Goal: Task Accomplishment & Management: Manage account settings

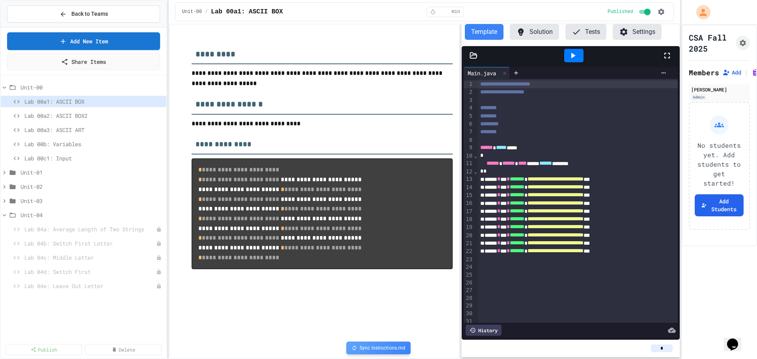
click at [355, 349] on icon at bounding box center [355, 349] width 6 height 6
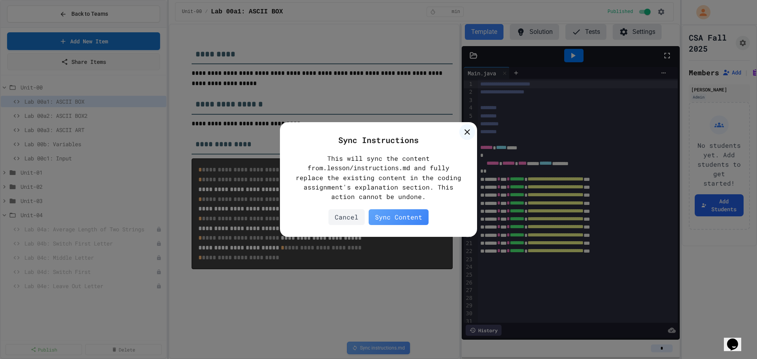
click at [394, 216] on div "Sync Content" at bounding box center [399, 217] width 60 height 16
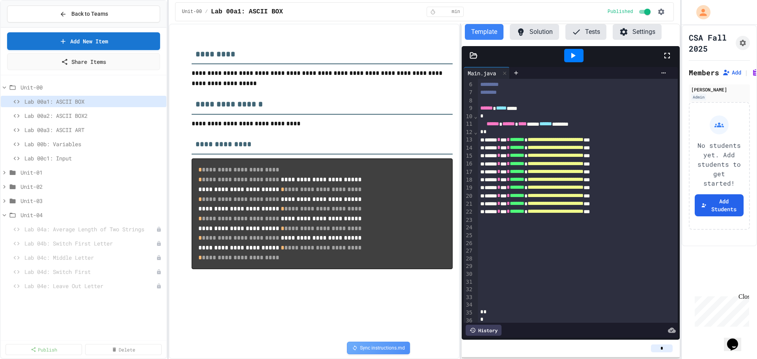
scroll to position [54, 0]
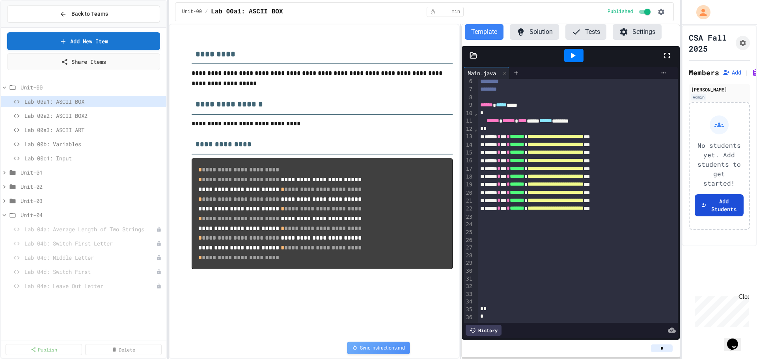
click at [720, 217] on button "Add Students" at bounding box center [719, 205] width 49 height 22
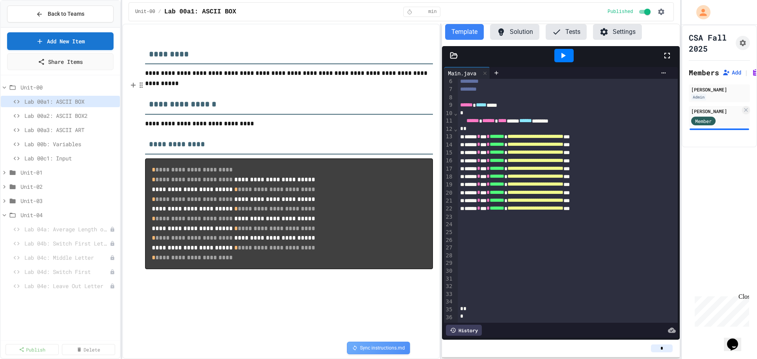
scroll to position [11, 0]
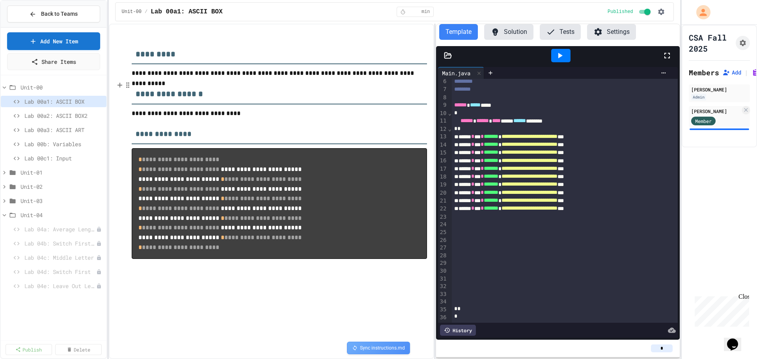
click at [109, 131] on div "**********" at bounding box center [378, 179] width 757 height 359
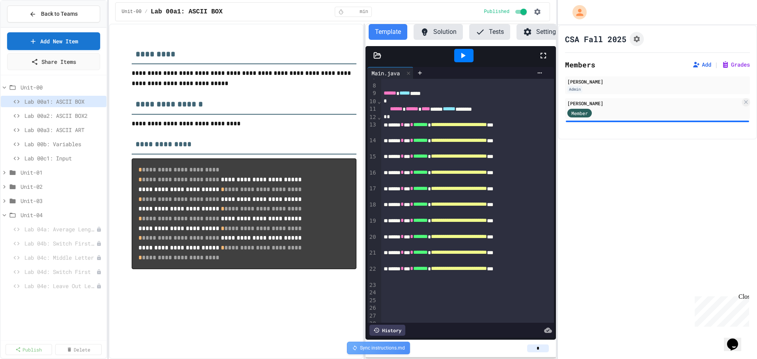
click at [557, 182] on div "**********" at bounding box center [378, 179] width 757 height 359
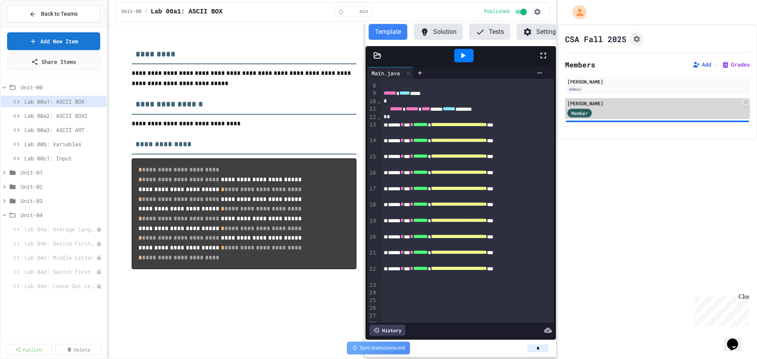
click at [610, 113] on div "Member" at bounding box center [654, 113] width 173 height 10
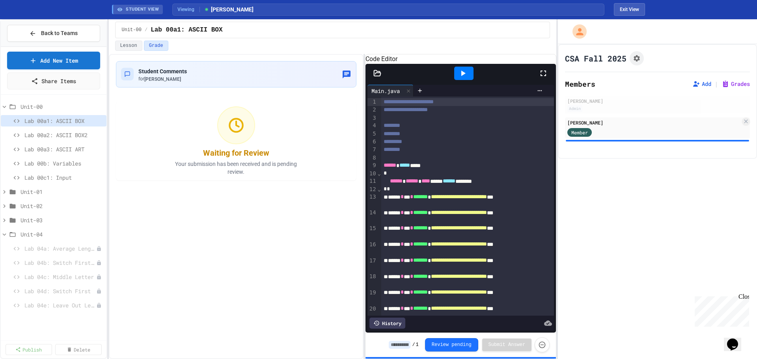
click at [462, 76] on icon at bounding box center [464, 74] width 4 height 6
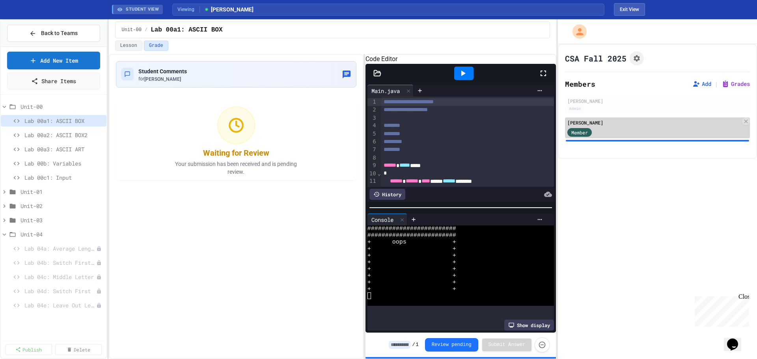
click at [643, 127] on div "Member" at bounding box center [654, 132] width 173 height 10
click at [697, 127] on div "Jeremy O'Connor Member" at bounding box center [657, 128] width 185 height 21
click at [584, 135] on span "Member" at bounding box center [580, 132] width 17 height 7
click at [639, 127] on div "Jeremy O'Connor Member" at bounding box center [657, 128] width 185 height 21
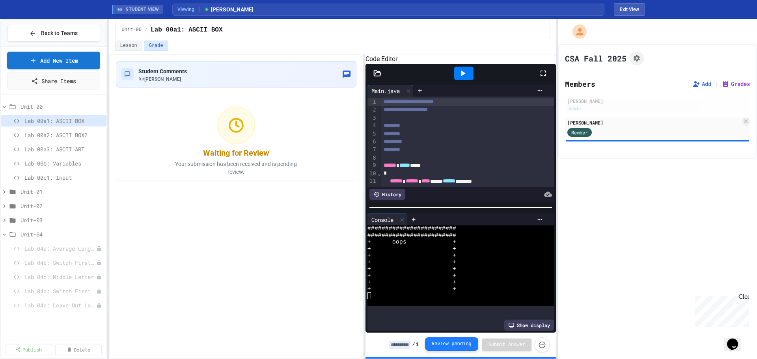
click at [463, 345] on button "Review pending" at bounding box center [451, 344] width 53 height 13
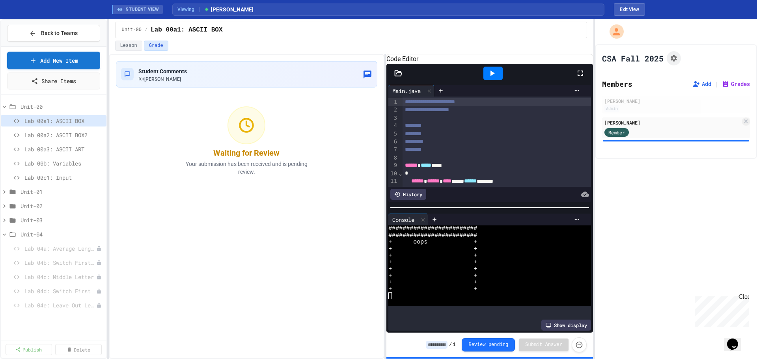
click at [595, 178] on div "**********" at bounding box center [378, 189] width 757 height 340
drag, startPoint x: 233, startPoint y: 195, endPoint x: 75, endPoint y: 35, distance: 224.8
click at [75, 35] on span "Back to Teams" at bounding box center [59, 33] width 37 height 8
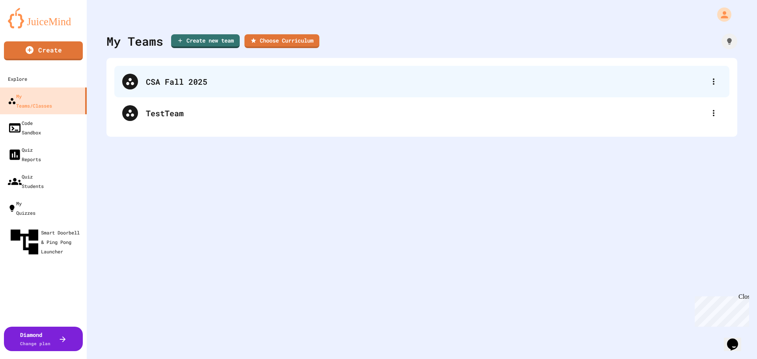
click at [184, 79] on div "CSA Fall 2025" at bounding box center [426, 82] width 560 height 12
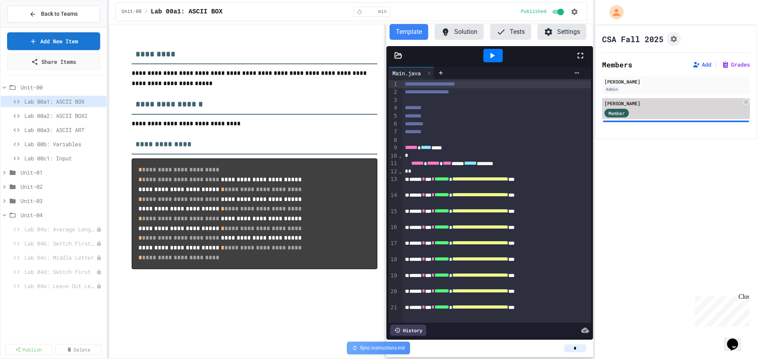
click at [669, 112] on div "Member" at bounding box center [673, 113] width 136 height 10
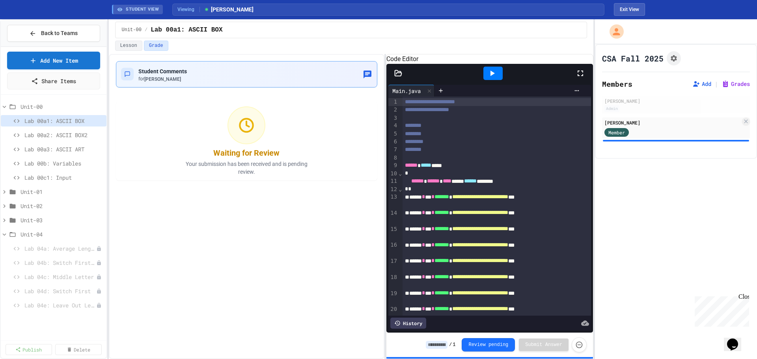
click at [217, 74] on div "Student Comments for Jeremy O'Connor" at bounding box center [247, 74] width 252 height 16
drag, startPoint x: 648, startPoint y: 126, endPoint x: 682, endPoint y: 128, distance: 33.2
click at [682, 128] on div "Member" at bounding box center [673, 132] width 136 height 10
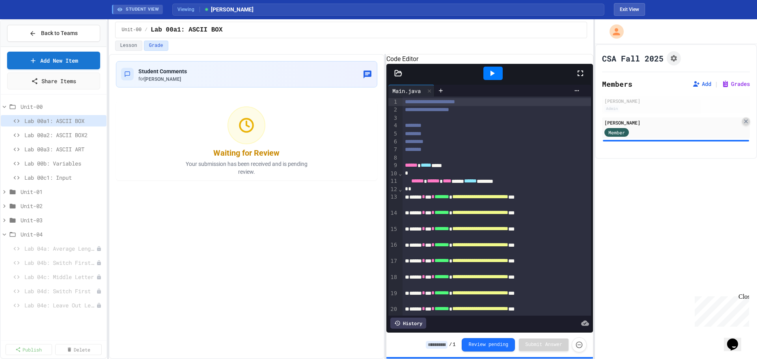
click at [743, 121] on icon at bounding box center [746, 121] width 6 height 6
click at [62, 122] on span "Lab 00a1: ASCII BOX" at bounding box center [59, 121] width 71 height 8
click at [737, 86] on button "Grades" at bounding box center [736, 84] width 28 height 8
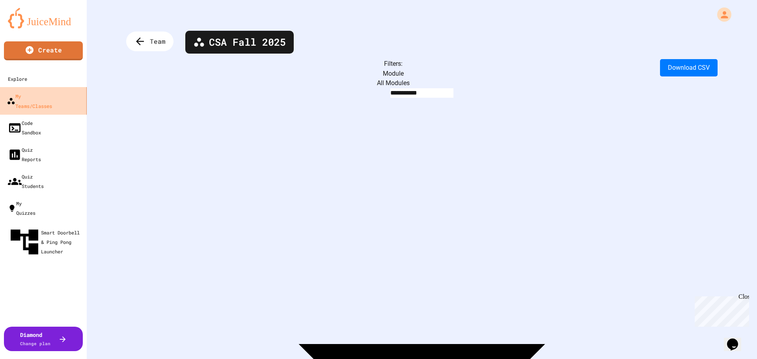
click at [36, 97] on div "My Teams/Classes" at bounding box center [29, 100] width 45 height 19
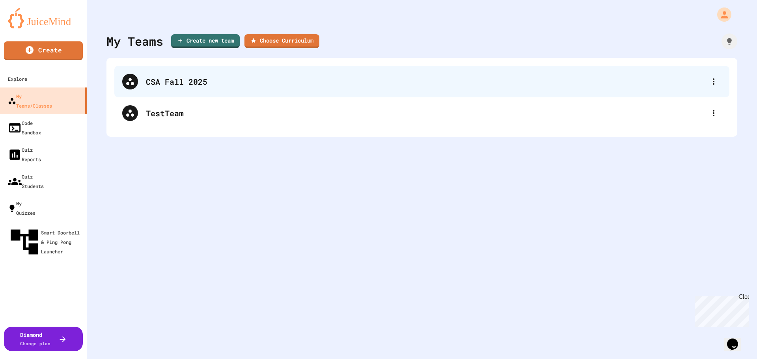
click at [208, 86] on div "CSA Fall 2025" at bounding box center [426, 82] width 560 height 12
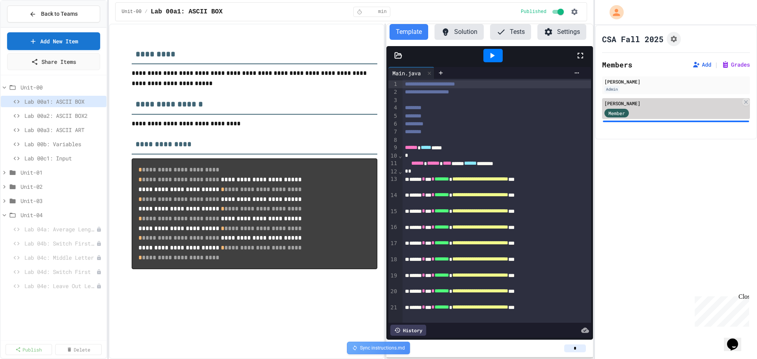
click at [650, 107] on div "Jeremy O'Connor Member" at bounding box center [676, 108] width 148 height 21
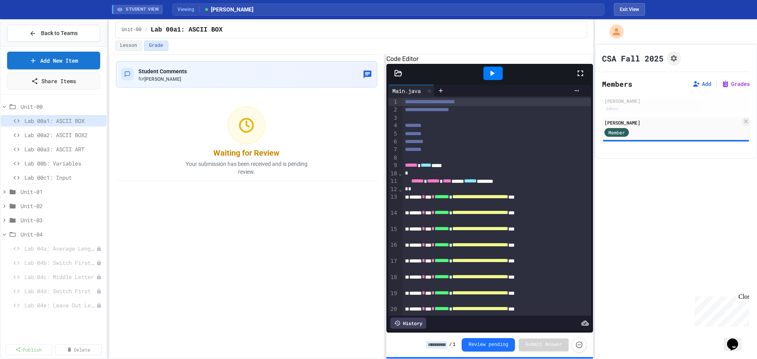
click at [705, 141] on div at bounding box center [676, 141] width 146 height 2
click at [744, 298] on div "Close" at bounding box center [744, 298] width 10 height 10
click at [491, 78] on icon at bounding box center [492, 73] width 9 height 9
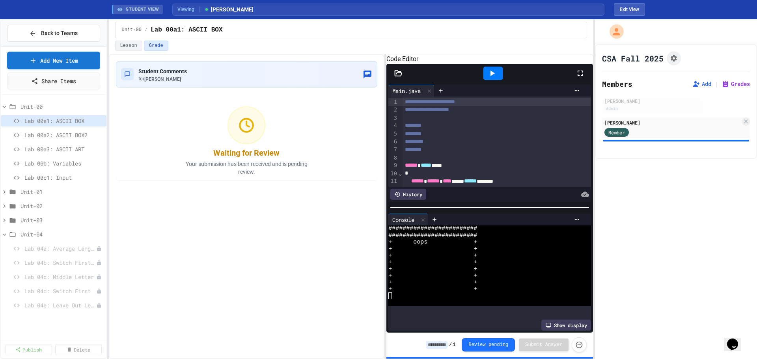
click at [611, 141] on div at bounding box center [676, 141] width 146 height 2
click at [677, 124] on div "Jeremy O'Connor" at bounding box center [673, 122] width 136 height 7
click at [65, 121] on span "Lab 00a1: ASCII BOX" at bounding box center [59, 121] width 71 height 8
click at [100, 121] on icon at bounding box center [99, 121] width 5 height 5
click at [151, 133] on div at bounding box center [378, 179] width 757 height 359
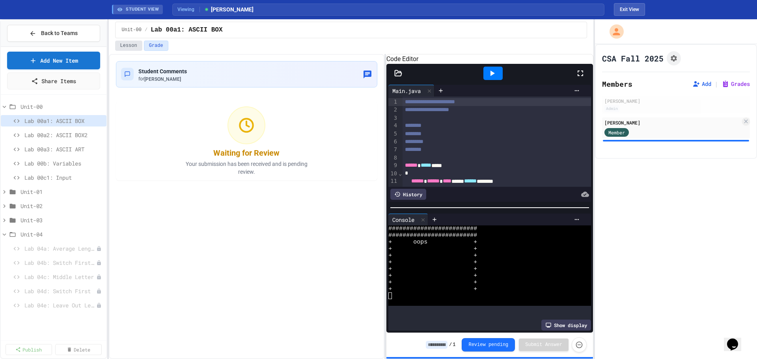
click at [125, 47] on button "Lesson" at bounding box center [128, 46] width 27 height 10
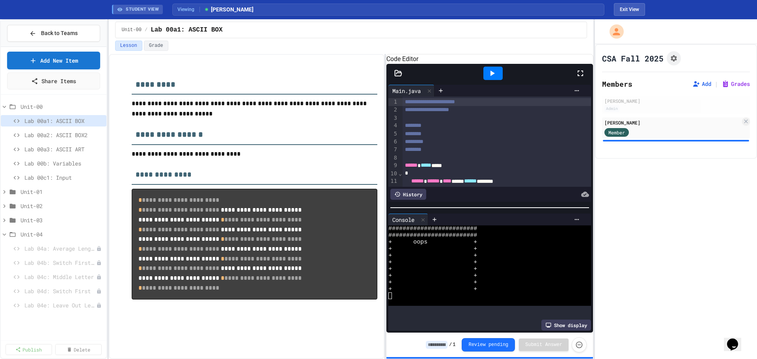
scroll to position [51, 0]
click at [140, 9] on span "STUDENT VIEW" at bounding box center [142, 9] width 33 height 7
click at [635, 9] on button "Exit View" at bounding box center [629, 9] width 31 height 13
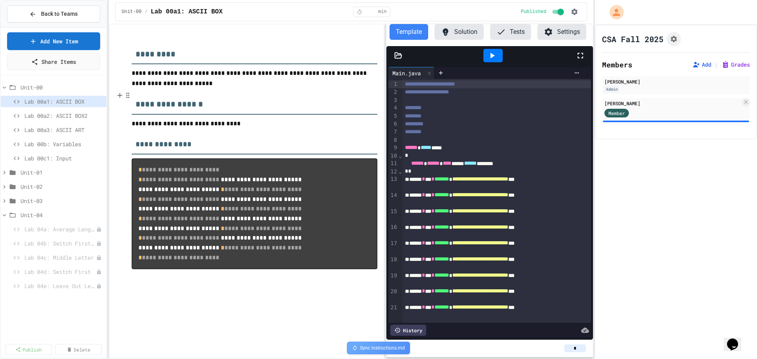
scroll to position [0, 0]
click at [459, 30] on button "Solution" at bounding box center [459, 32] width 49 height 16
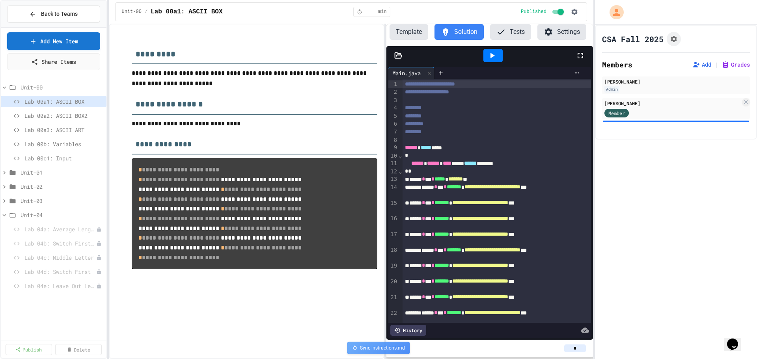
click at [413, 29] on button "Template" at bounding box center [409, 32] width 39 height 16
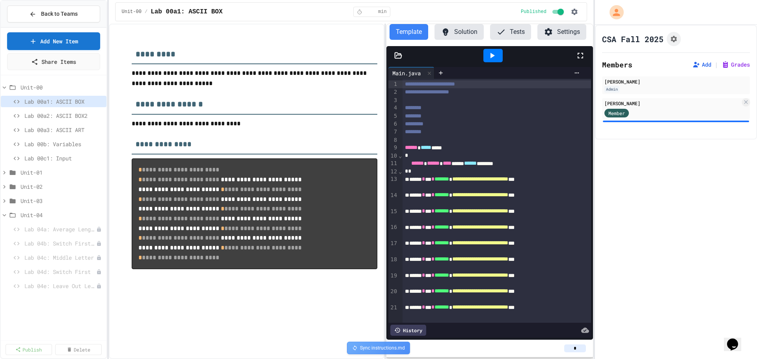
click at [517, 30] on button "Tests" at bounding box center [510, 32] width 41 height 16
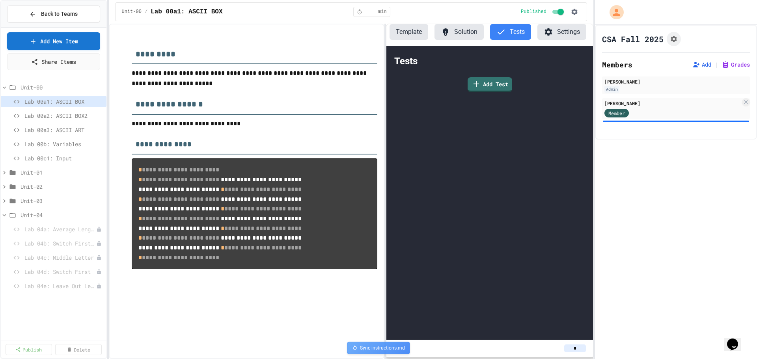
click at [458, 30] on button "Solution" at bounding box center [459, 32] width 49 height 16
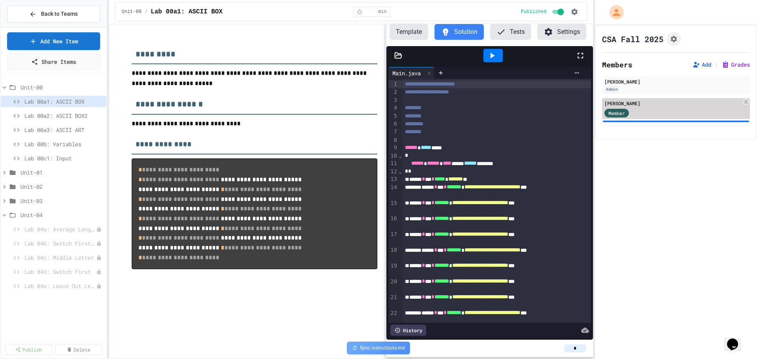
click at [658, 108] on div "Member" at bounding box center [673, 113] width 136 height 10
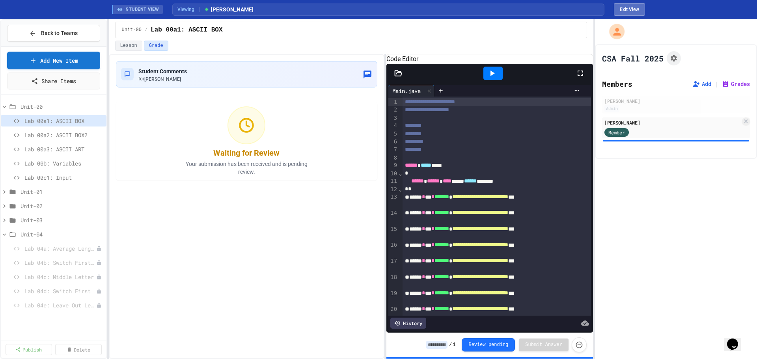
click at [625, 7] on button "Exit View" at bounding box center [629, 9] width 31 height 13
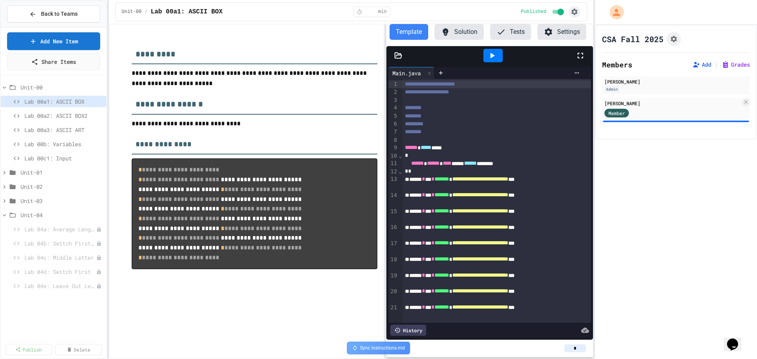
click at [575, 12] on icon "button" at bounding box center [575, 12] width 8 height 8
click at [653, 359] on div at bounding box center [378, 360] width 757 height 0
click at [674, 39] on icon "Assignment Settings" at bounding box center [674, 39] width 8 height 8
click at [487, 56] on div at bounding box center [493, 55] width 19 height 13
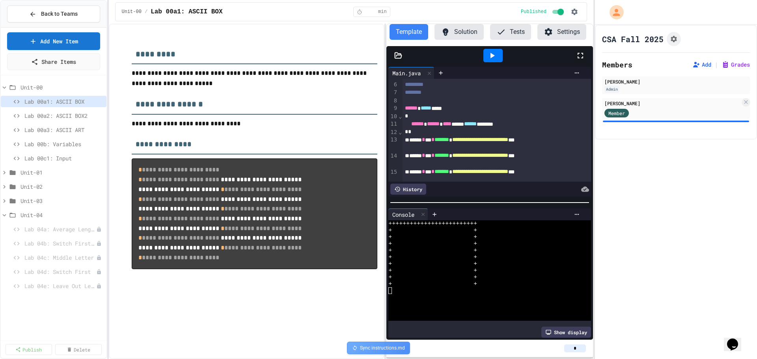
scroll to position [118, 0]
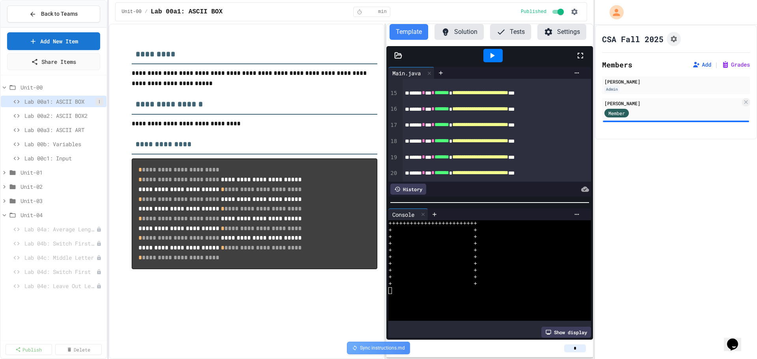
click at [99, 101] on icon at bounding box center [99, 101] width 5 height 5
click at [56, 101] on div at bounding box center [378, 179] width 757 height 359
click at [41, 101] on div at bounding box center [378, 179] width 757 height 359
click at [41, 101] on span "Lab 00a1: ASCII BOX" at bounding box center [63, 101] width 79 height 8
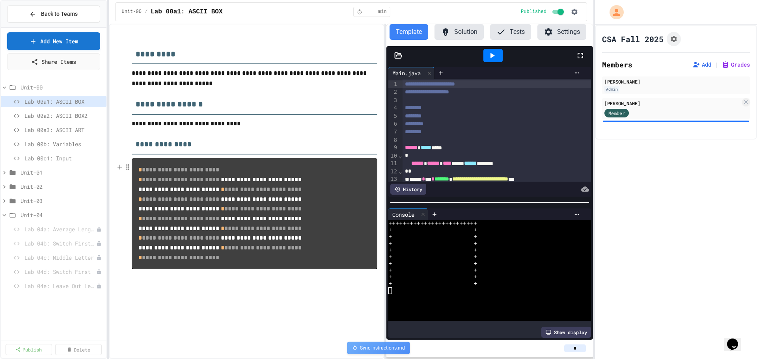
scroll to position [21, 0]
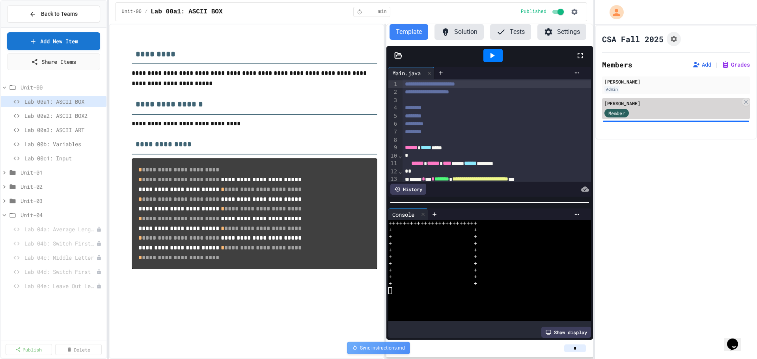
click at [674, 104] on div "Jeremy O'Connor" at bounding box center [673, 103] width 136 height 7
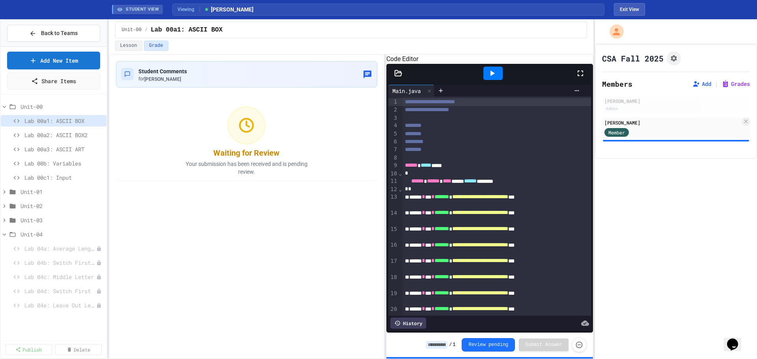
click at [154, 45] on button "Grade" at bounding box center [156, 46] width 24 height 10
click at [126, 47] on button "Lesson" at bounding box center [128, 46] width 27 height 10
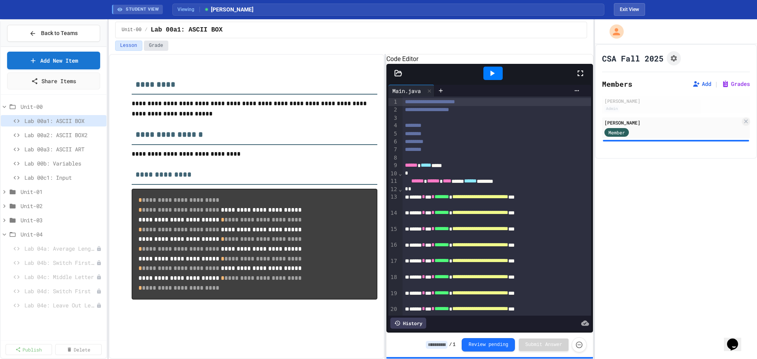
click at [154, 46] on button "Grade" at bounding box center [156, 46] width 24 height 10
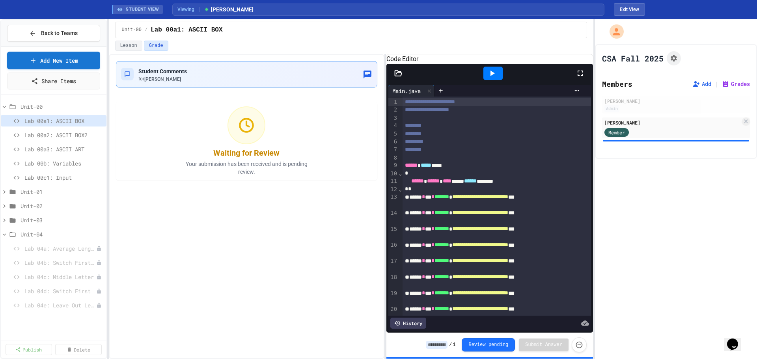
click at [259, 76] on div "Student Comments for Jeremy O'Connor" at bounding box center [247, 74] width 252 height 16
click at [625, 10] on button "Exit View" at bounding box center [629, 9] width 31 height 13
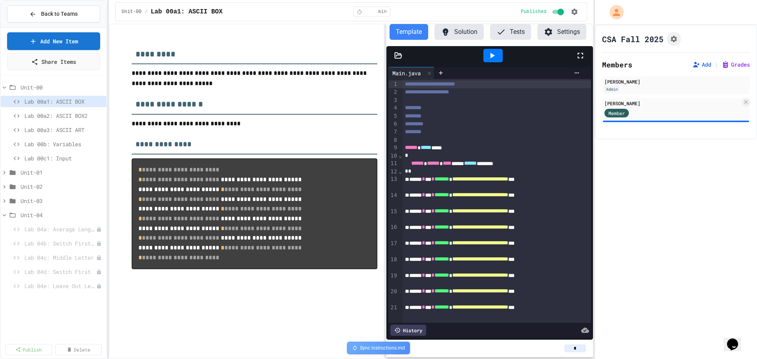
click at [509, 32] on button "Tests" at bounding box center [510, 32] width 41 height 16
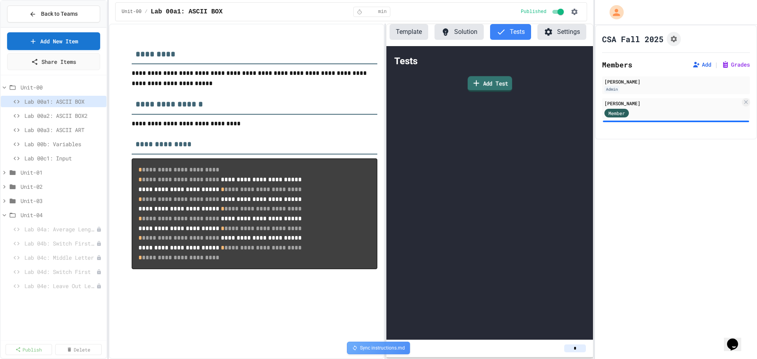
click at [495, 85] on link "Add Test" at bounding box center [490, 84] width 45 height 16
click at [460, 34] on button "Solution" at bounding box center [459, 32] width 49 height 16
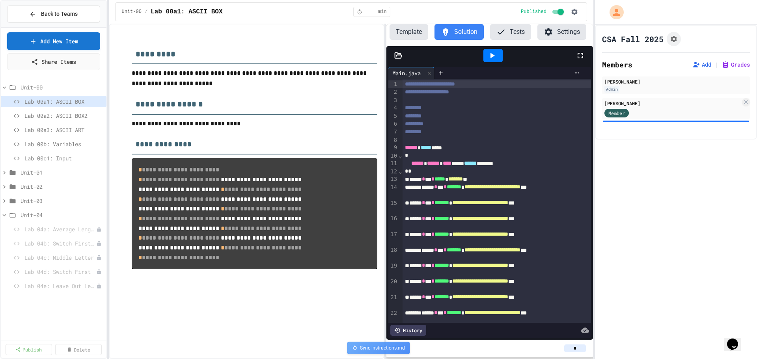
click at [406, 32] on button "Template" at bounding box center [409, 32] width 39 height 16
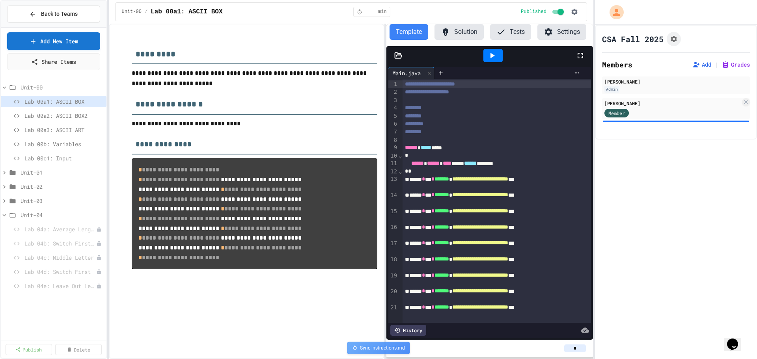
click at [547, 31] on icon at bounding box center [548, 31] width 9 height 9
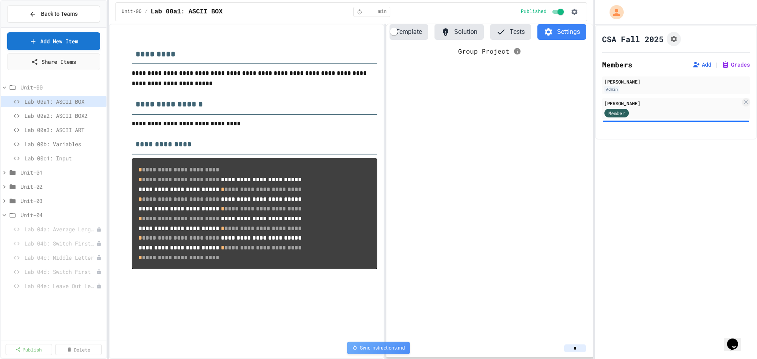
click at [558, 156] on div "Group Project" at bounding box center [490, 193] width 207 height 294
click at [653, 187] on div "CSA Fall 2025 Members Add | Grades Jeremy O'Connor Admin Jeremy O'Connor Member" at bounding box center [676, 192] width 162 height 334
click at [414, 32] on button "Template" at bounding box center [409, 32] width 39 height 16
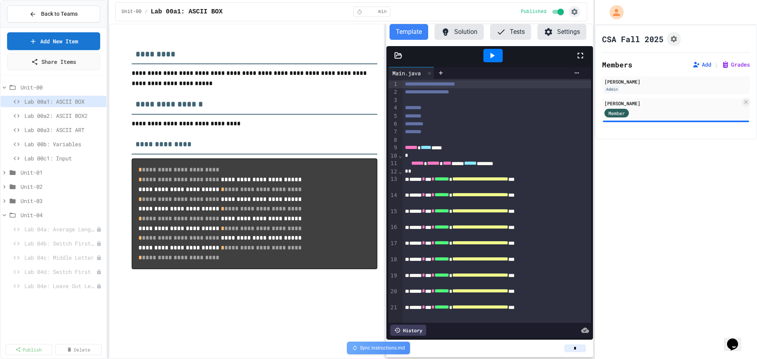
click at [575, 11] on icon "button" at bounding box center [575, 12] width 8 height 8
click at [575, 359] on div at bounding box center [378, 360] width 757 height 0
click at [722, 62] on icon at bounding box center [726, 65] width 8 height 8
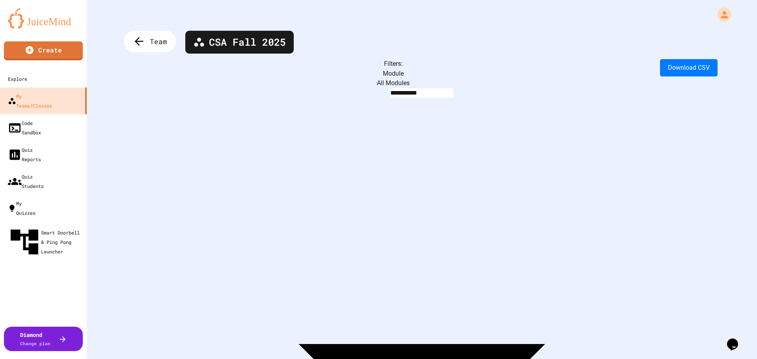
click at [141, 37] on icon at bounding box center [139, 41] width 13 height 13
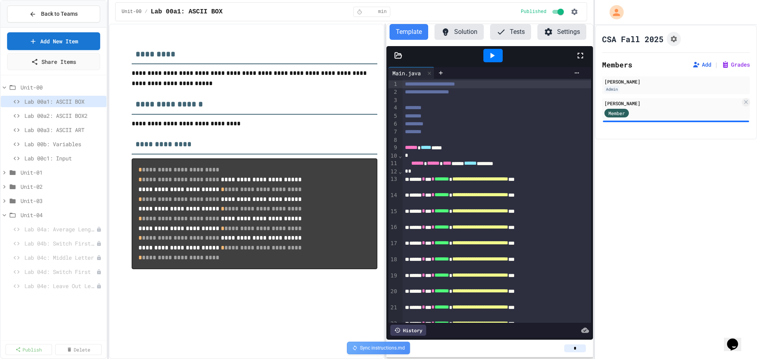
click at [622, 122] on div at bounding box center [676, 122] width 146 height 2
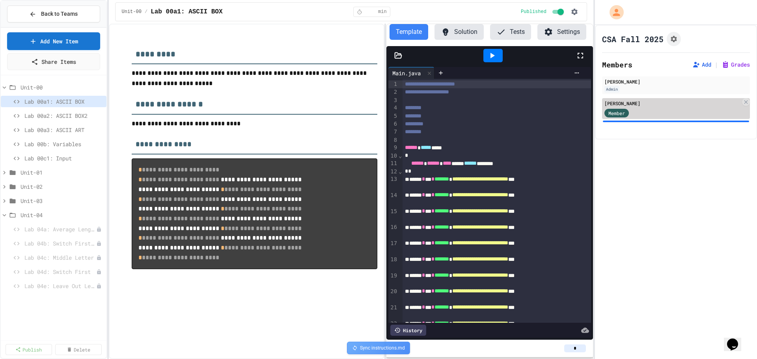
click at [625, 101] on div "Jeremy O'Connor" at bounding box center [673, 103] width 136 height 7
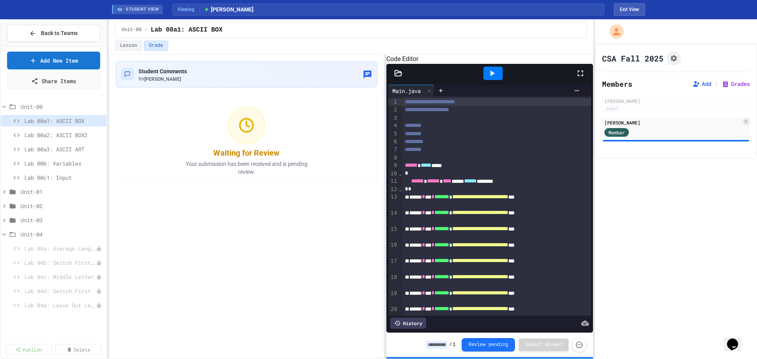
scroll to position [170, 0]
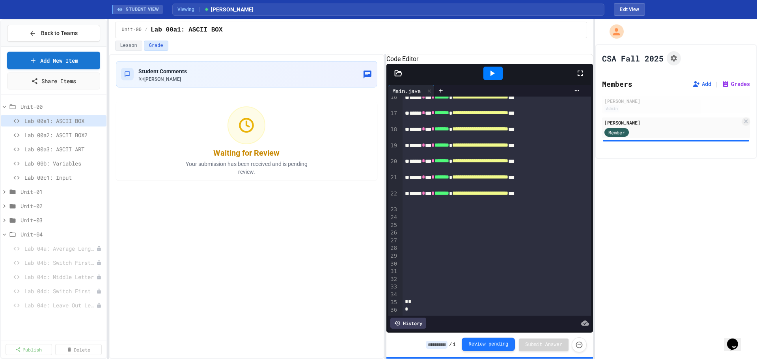
click at [482, 346] on button "Review pending" at bounding box center [488, 344] width 53 height 13
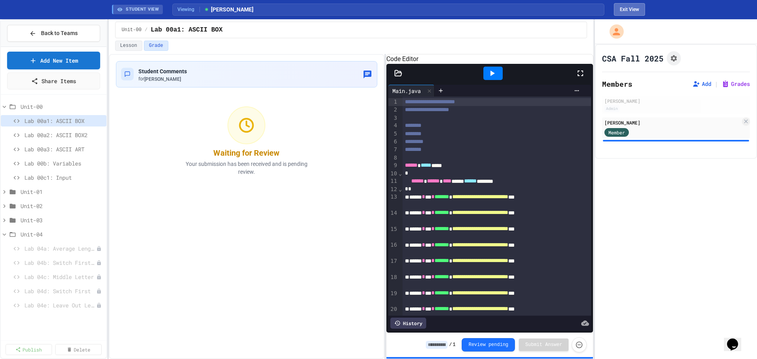
click at [633, 11] on button "Exit View" at bounding box center [629, 9] width 31 height 13
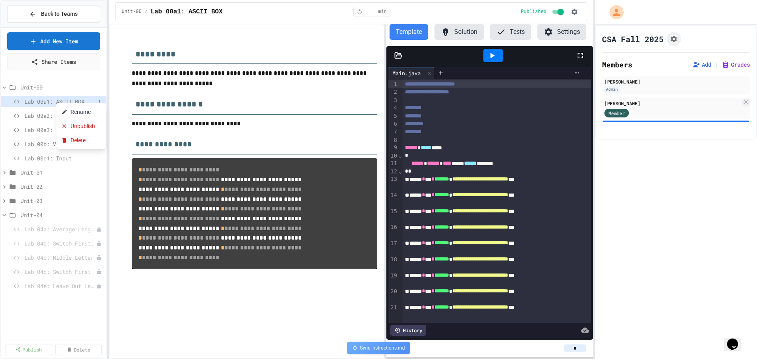
click at [49, 103] on div at bounding box center [378, 179] width 757 height 359
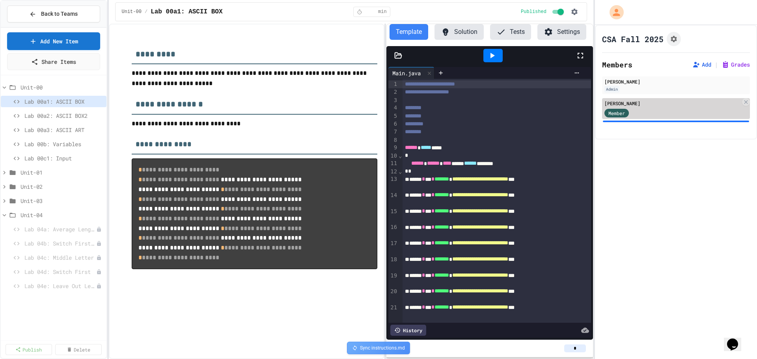
click at [652, 111] on div "Member" at bounding box center [673, 113] width 136 height 10
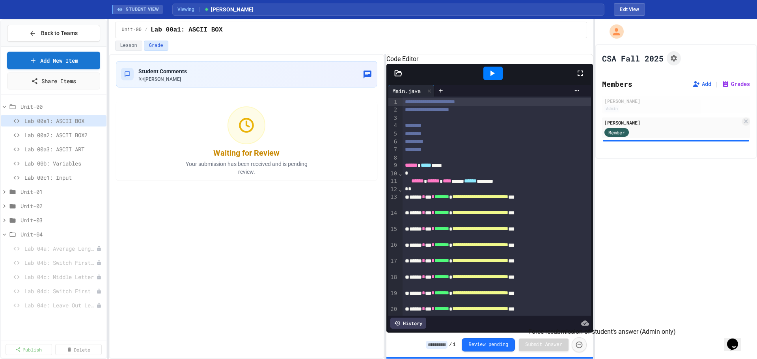
click at [579, 344] on icon "Force resubmission of student's answer (Admin only)" at bounding box center [579, 345] width 8 height 8
click at [635, 10] on button "Exit View" at bounding box center [629, 9] width 31 height 13
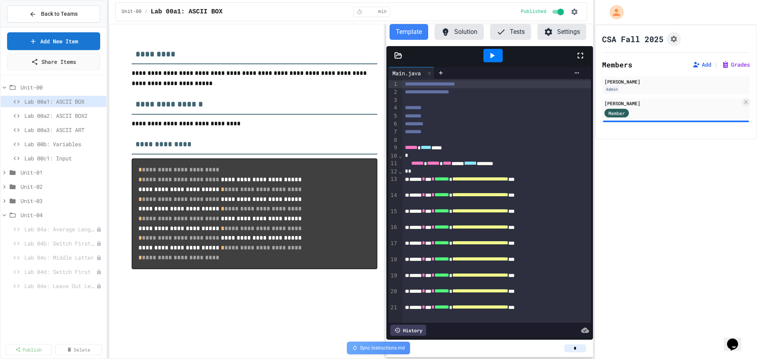
click at [612, 227] on div "CSA Fall 2025 Members Add | Grades Jeremy O'Connor Admin Jeremy O'Connor Member" at bounding box center [676, 192] width 162 height 334
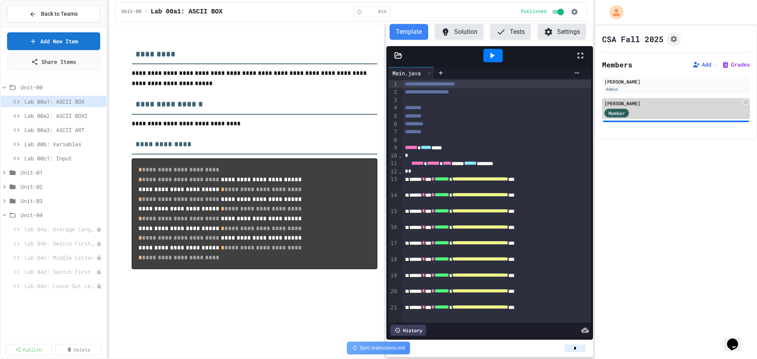
click at [637, 107] on div "[PERSON_NAME]" at bounding box center [673, 103] width 136 height 7
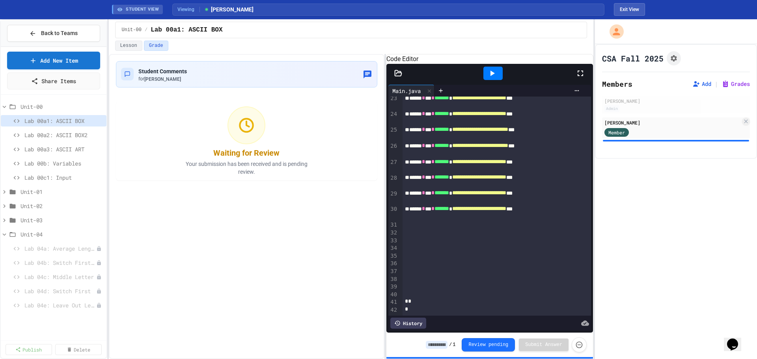
scroll to position [280, 0]
click at [492, 78] on icon at bounding box center [492, 73] width 9 height 9
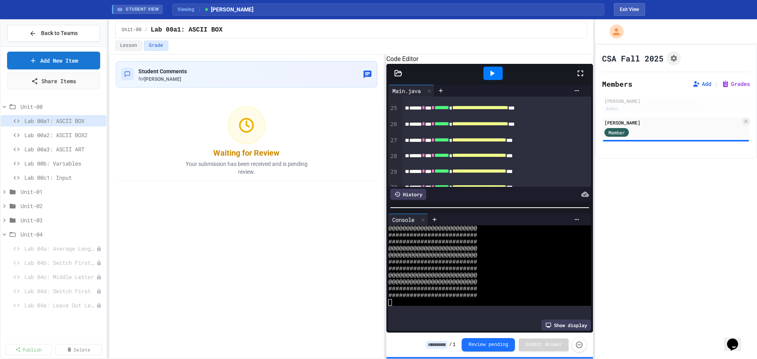
scroll to position [47, 0]
click at [578, 344] on icon "Force resubmission of student's answer (Admin only)" at bounding box center [579, 344] width 8 height 8
click at [475, 342] on button "Review pending" at bounding box center [488, 344] width 53 height 13
click at [639, 10] on button "Exit View" at bounding box center [629, 9] width 31 height 13
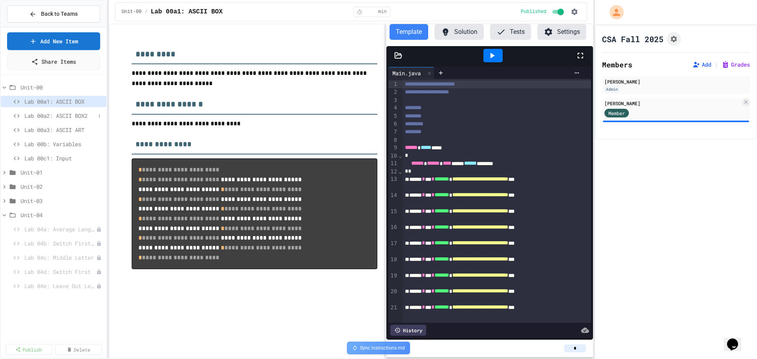
click at [62, 114] on span "Lab 00a2: ASCII BOX2" at bounding box center [59, 116] width 71 height 8
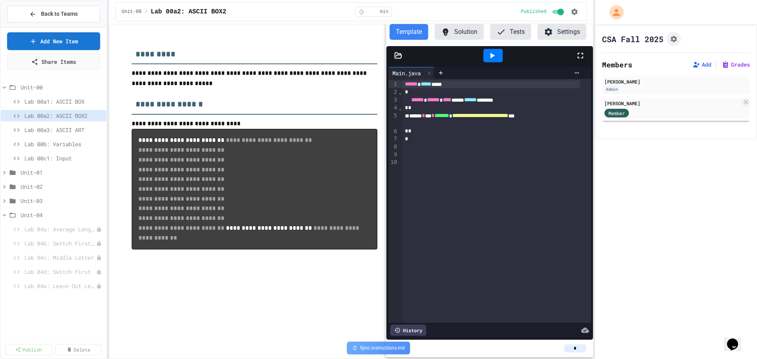
click at [688, 177] on div "CSA Fall 2025 Members Add | Grades Jeremy O'Connor Admin Jeremy O'Connor Member" at bounding box center [676, 192] width 162 height 334
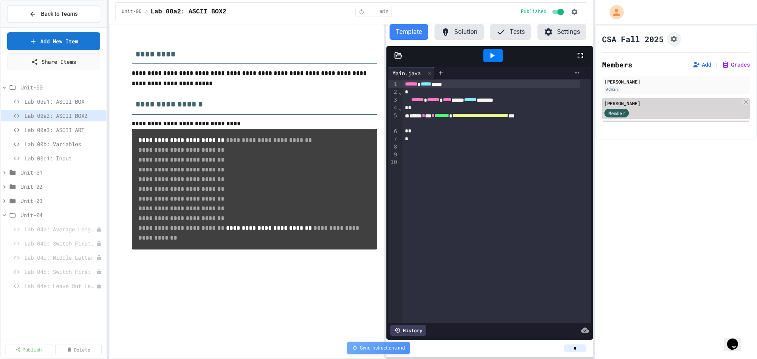
click at [650, 110] on div "Member" at bounding box center [673, 113] width 136 height 10
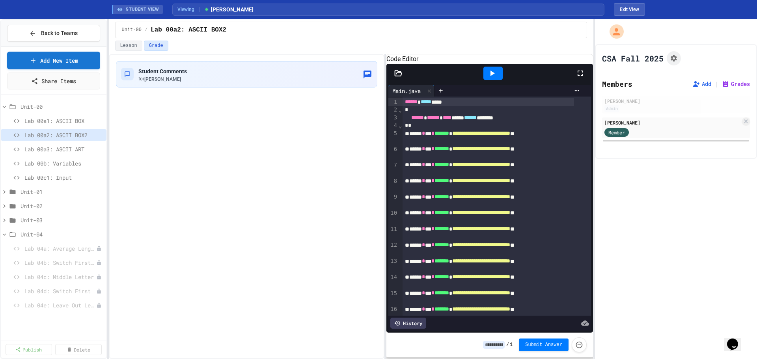
scroll to position [83, 0]
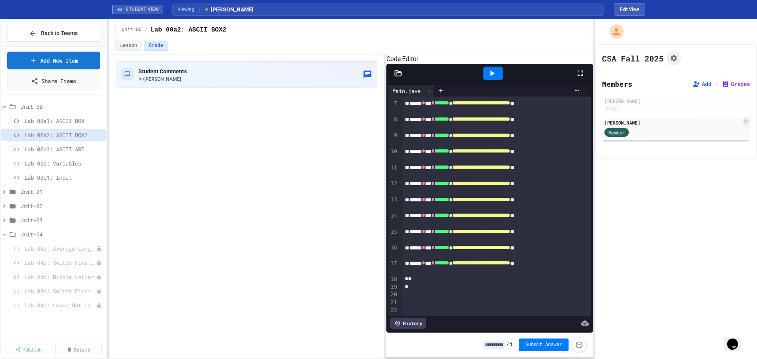
click at [493, 76] on icon at bounding box center [493, 74] width 4 height 6
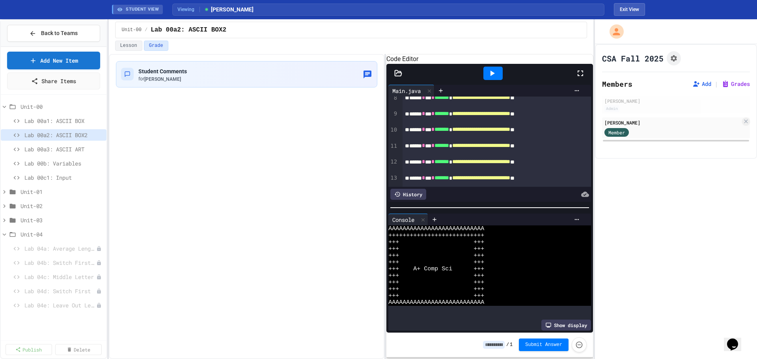
scroll to position [13, 0]
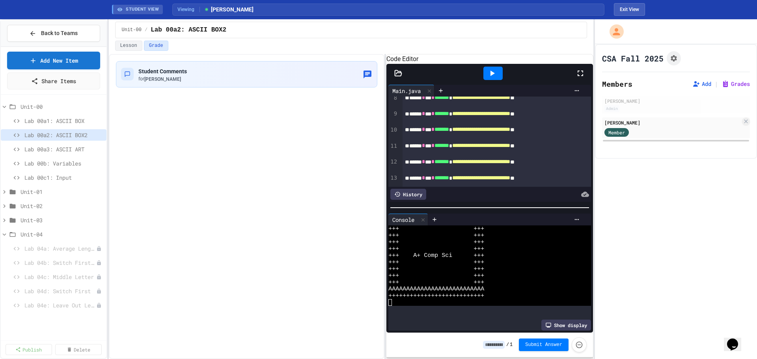
click at [668, 219] on div "CSA Fall 2025 Members Add | Grades Jeremy O'Connor Admin Jeremy O'Connor Member" at bounding box center [676, 201] width 162 height 315
click at [128, 46] on button "Lesson" at bounding box center [128, 46] width 27 height 10
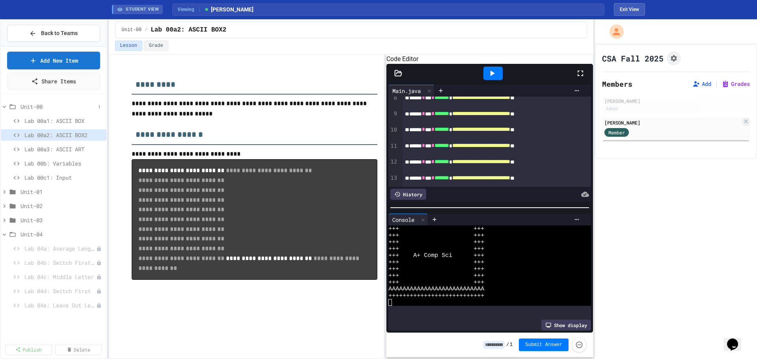
click at [48, 108] on span "Unit-00" at bounding box center [58, 107] width 75 height 8
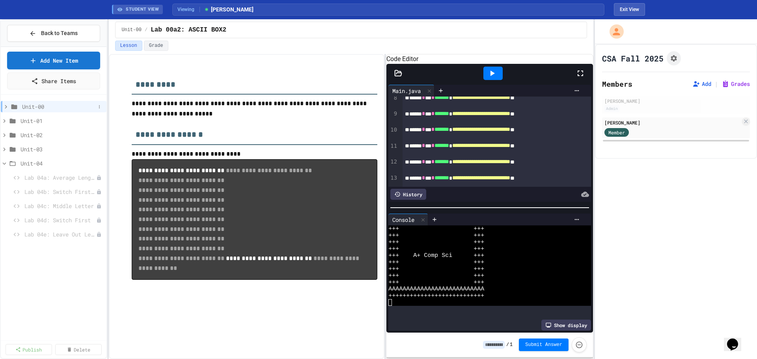
click at [42, 106] on span "Unit-00" at bounding box center [58, 107] width 73 height 8
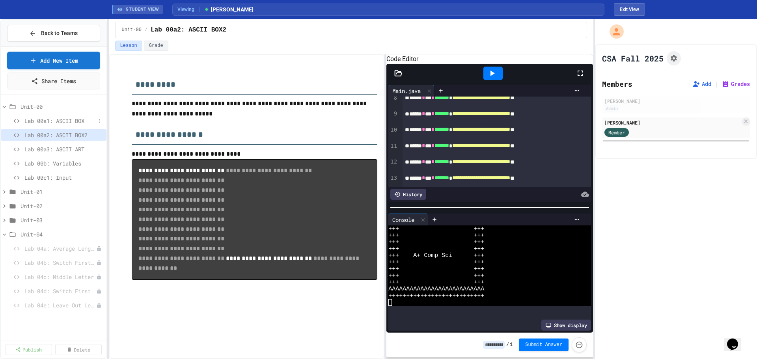
click at [45, 124] on span "Lab 00a1: ASCII BOX" at bounding box center [59, 121] width 71 height 8
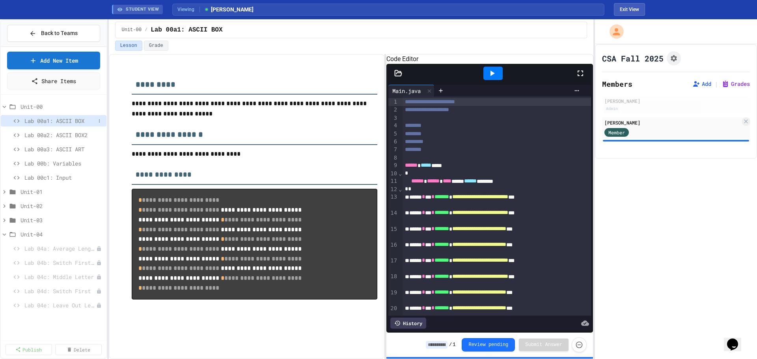
click at [44, 117] on span "Lab 00a1: ASCII BOX" at bounding box center [59, 121] width 71 height 8
click at [635, 10] on button "Exit View" at bounding box center [629, 9] width 31 height 13
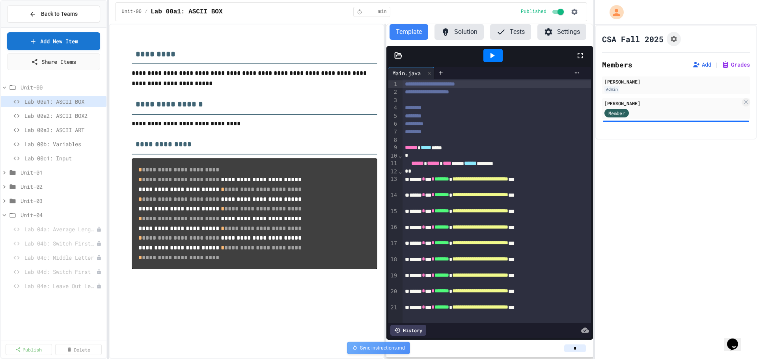
click at [466, 30] on button "Solution" at bounding box center [459, 32] width 49 height 16
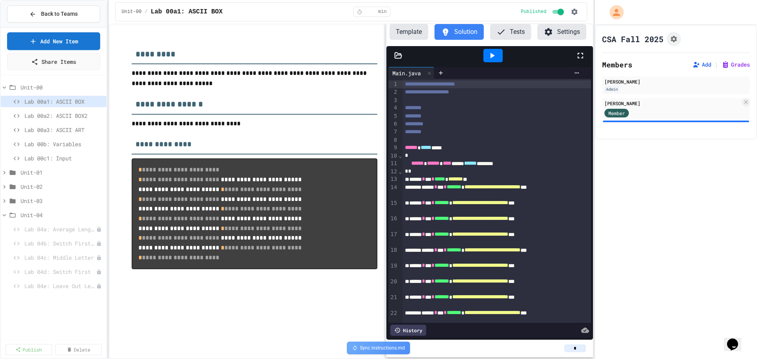
click at [504, 30] on icon at bounding box center [501, 31] width 9 height 9
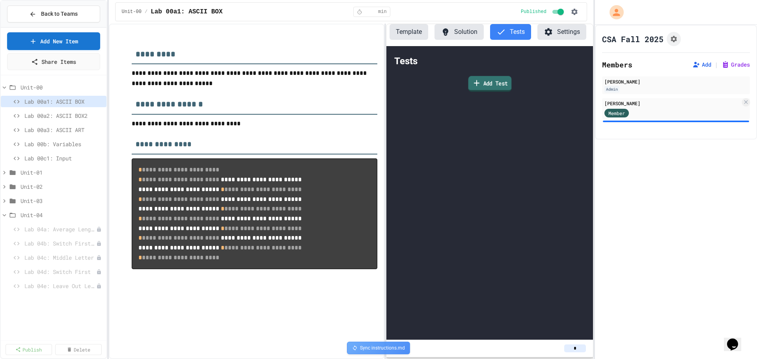
click at [489, 85] on link "Add Test" at bounding box center [489, 84] width 43 height 16
click at [389, 189] on body "**********" at bounding box center [378, 179] width 757 height 359
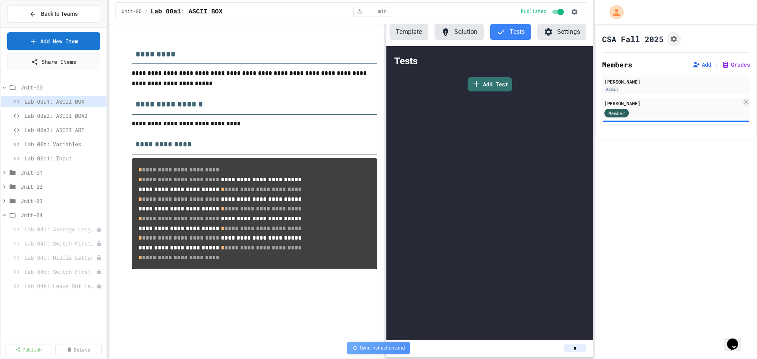
click at [460, 144] on div "Tests Add Test" at bounding box center [490, 193] width 207 height 294
click at [557, 31] on button "Settings" at bounding box center [562, 32] width 49 height 16
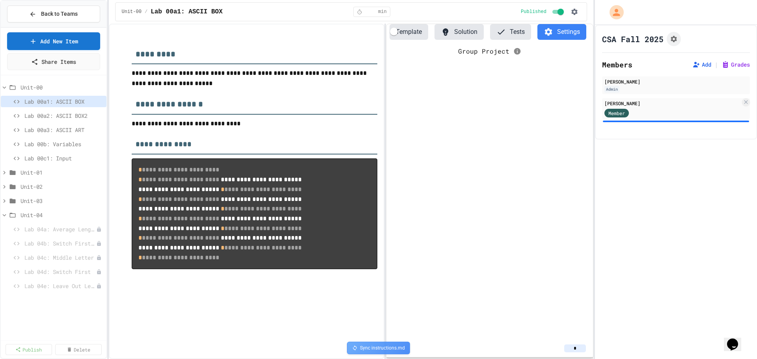
click at [517, 32] on button "Tests" at bounding box center [510, 32] width 41 height 16
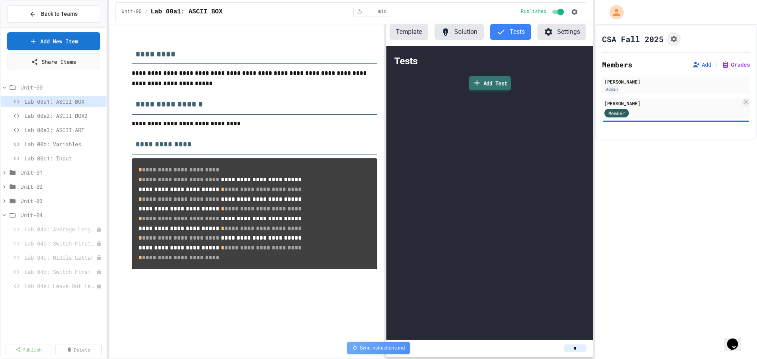
click at [478, 83] on icon at bounding box center [477, 83] width 9 height 10
click at [389, 188] on body "**********" at bounding box center [378, 179] width 757 height 359
type input "****"
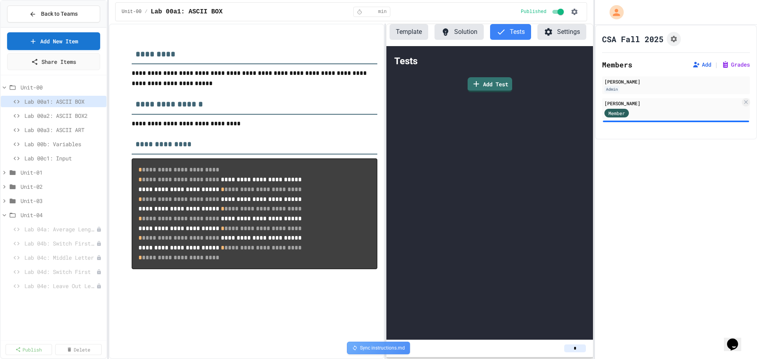
click at [362, 194] on body "**********" at bounding box center [378, 179] width 757 height 359
type input "**"
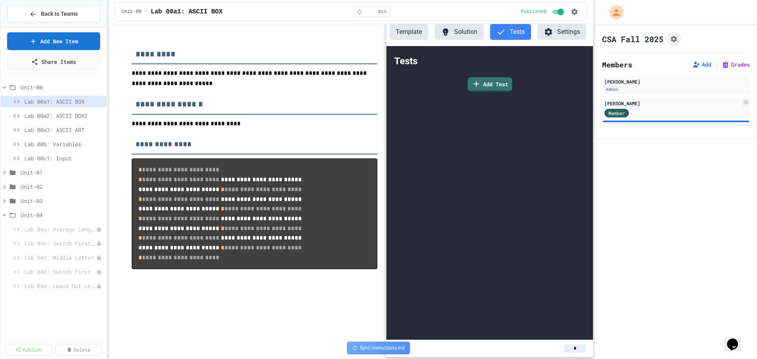
click at [357, 269] on body "**********" at bounding box center [378, 179] width 757 height 359
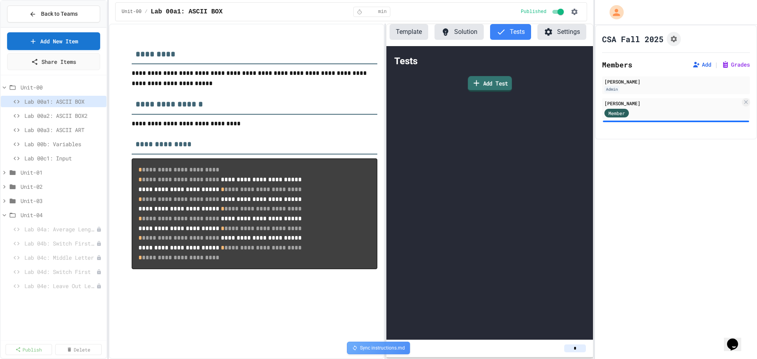
click at [495, 84] on link "Add Test" at bounding box center [490, 84] width 44 height 16
click at [380, 188] on body "**********" at bounding box center [378, 179] width 757 height 359
drag, startPoint x: 137, startPoint y: 172, endPoint x: 157, endPoint y: 204, distance: 37.4
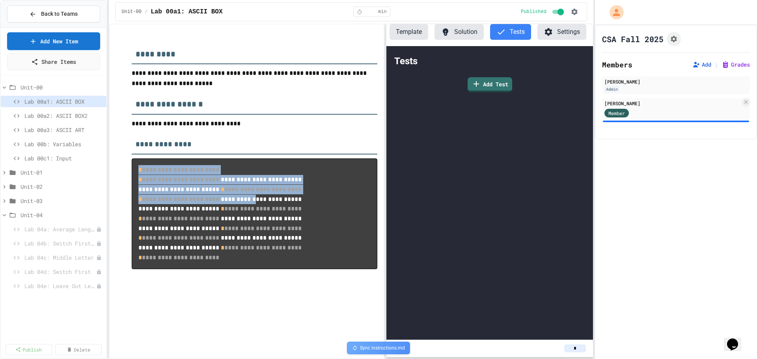
scroll to position [21, 0]
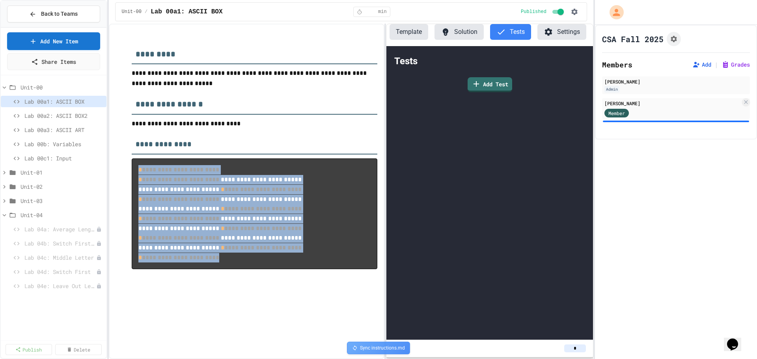
drag, startPoint x: 138, startPoint y: 174, endPoint x: 256, endPoint y: 325, distance: 191.9
click at [256, 269] on pre "**********" at bounding box center [255, 214] width 246 height 111
copy code "**********"
click at [480, 85] on icon at bounding box center [476, 83] width 9 height 10
click at [361, 195] on body "**********" at bounding box center [378, 179] width 757 height 359
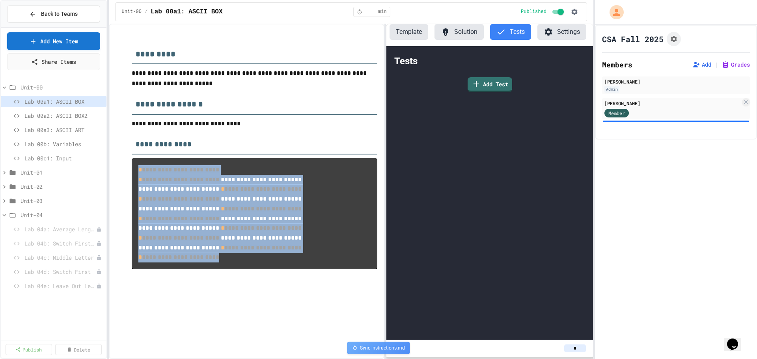
type input "**"
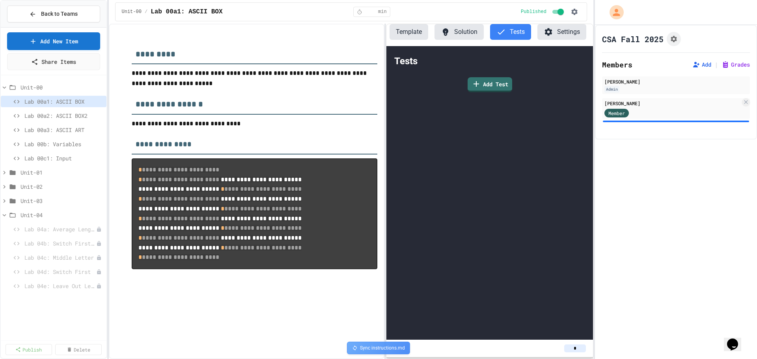
type input "**********"
paste textarea "**********"
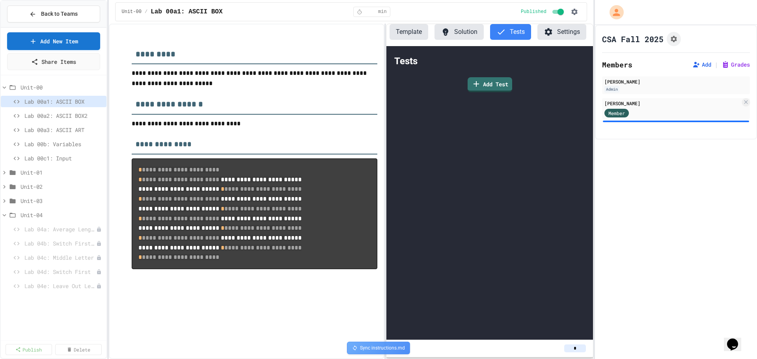
scroll to position [120, 0]
type textarea "**********"
click at [346, 282] on body "**********" at bounding box center [378, 179] width 757 height 359
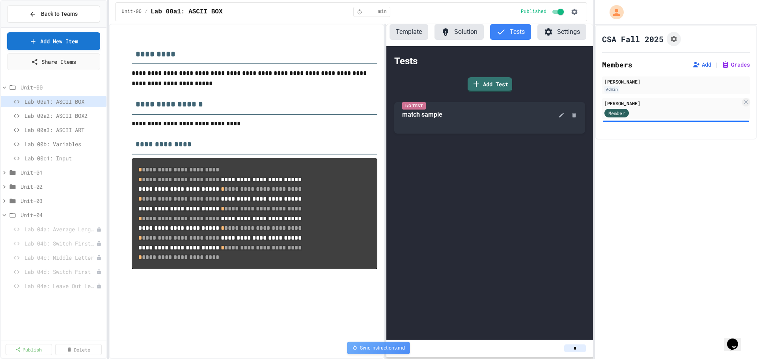
click at [452, 195] on div "Tests Add Test I/O Test match sample" at bounding box center [490, 193] width 207 height 294
click at [464, 33] on button "Solution" at bounding box center [459, 32] width 49 height 16
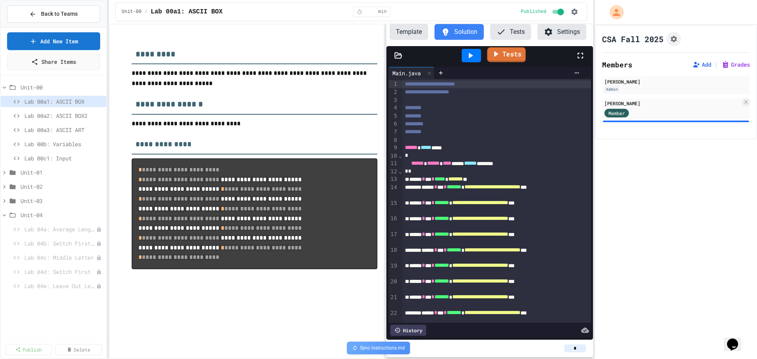
click at [512, 56] on link "Tests" at bounding box center [507, 54] width 39 height 15
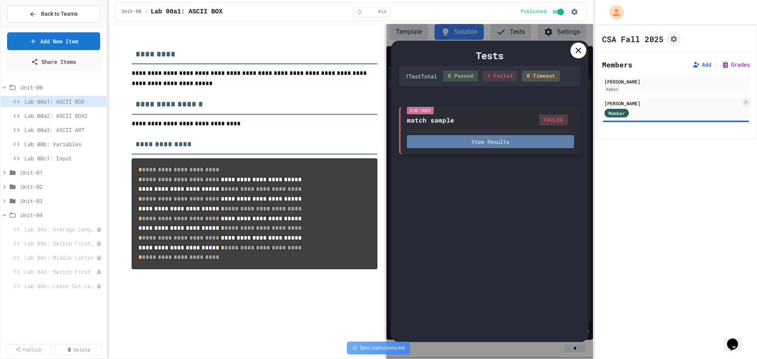
click at [482, 144] on button "View Results" at bounding box center [490, 141] width 167 height 13
click at [84, 112] on span "Lab 00a2: ASCII BOX2" at bounding box center [59, 116] width 71 height 8
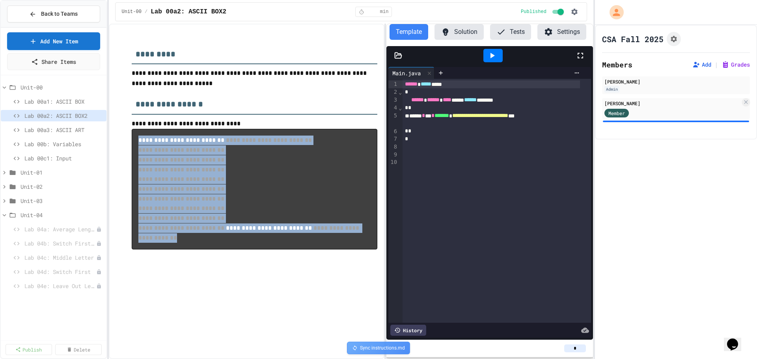
drag, startPoint x: 237, startPoint y: 265, endPoint x: 127, endPoint y: 138, distance: 168.1
click at [127, 138] on div "**********" at bounding box center [247, 149] width 262 height 237
copy code "**********"
click at [506, 33] on button "Tests" at bounding box center [510, 32] width 41 height 16
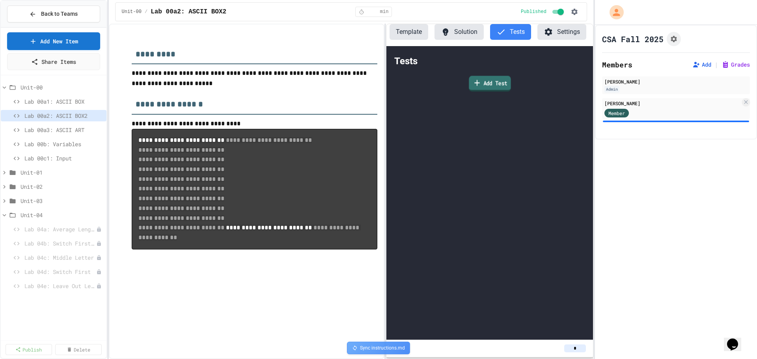
click at [488, 82] on link "Add Test" at bounding box center [490, 84] width 42 height 16
click at [363, 186] on body "**********" at bounding box center [378, 179] width 757 height 359
type input "**"
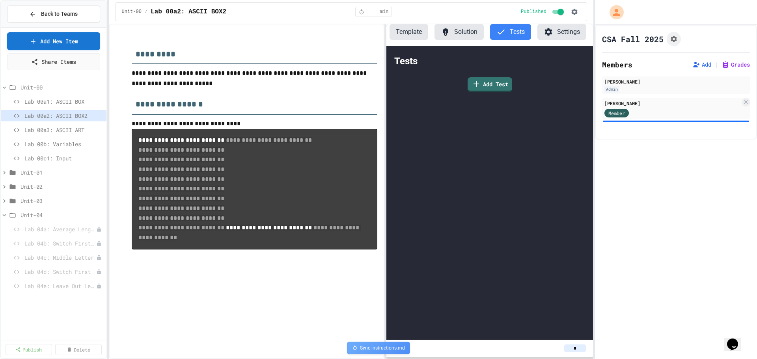
type input "*****"
paste textarea "**********"
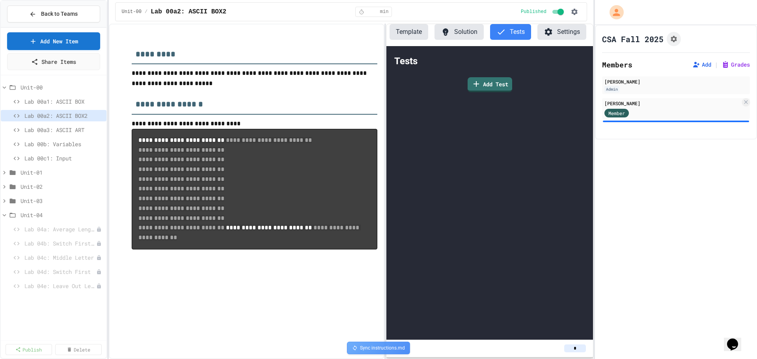
type textarea "**********"
click at [345, 287] on body "**********" at bounding box center [378, 179] width 757 height 359
type input "**********"
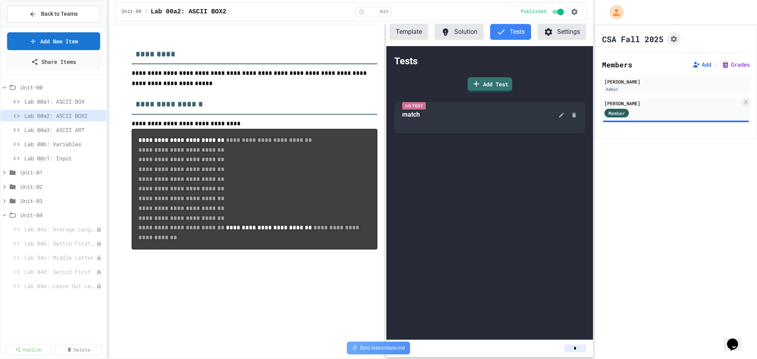
click at [417, 34] on button "Template" at bounding box center [409, 32] width 39 height 16
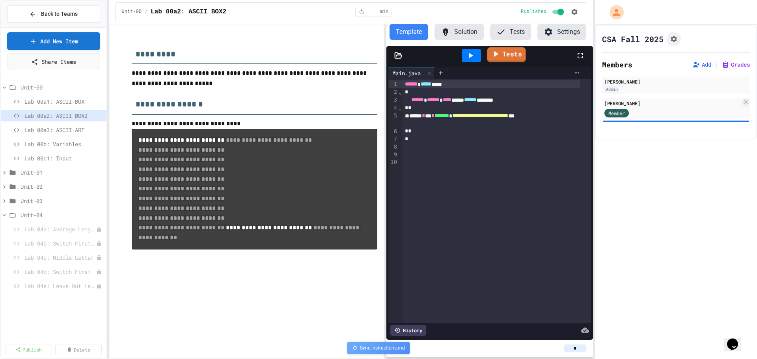
click at [514, 54] on link "Tests" at bounding box center [506, 54] width 39 height 15
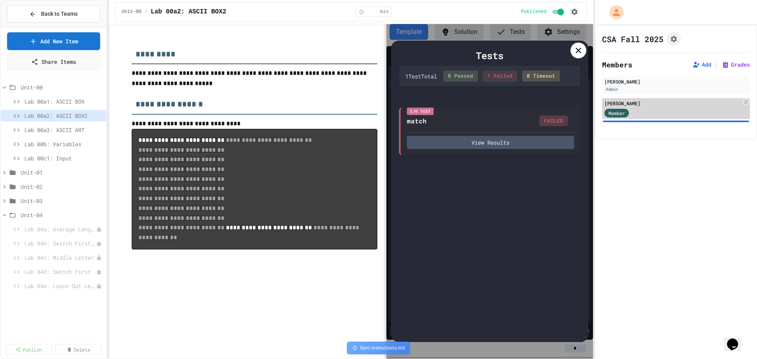
click at [641, 108] on div "Member" at bounding box center [624, 113] width 39 height 10
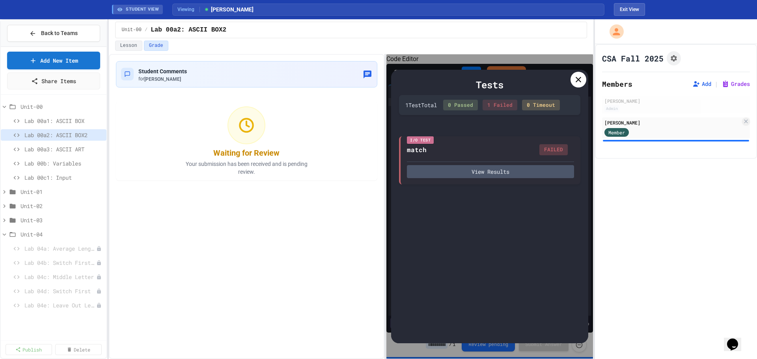
click at [576, 79] on icon at bounding box center [578, 79] width 9 height 9
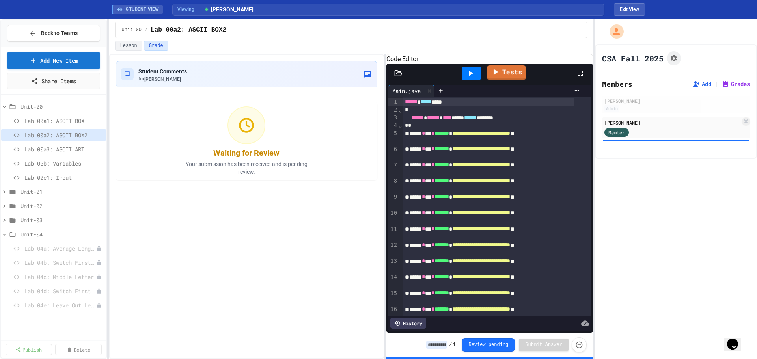
click at [515, 80] on link "Tests" at bounding box center [506, 72] width 39 height 15
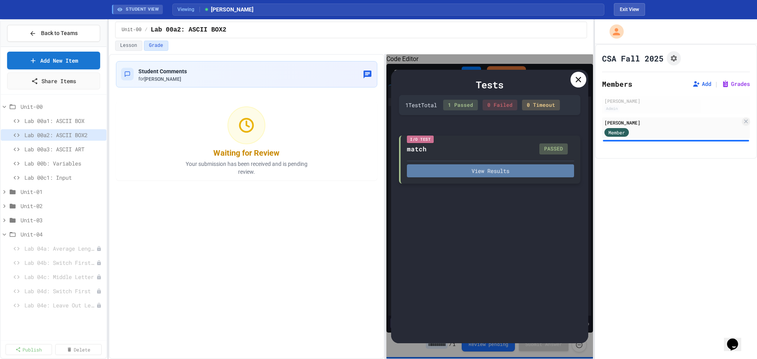
click at [514, 173] on button "View Results" at bounding box center [490, 170] width 167 height 13
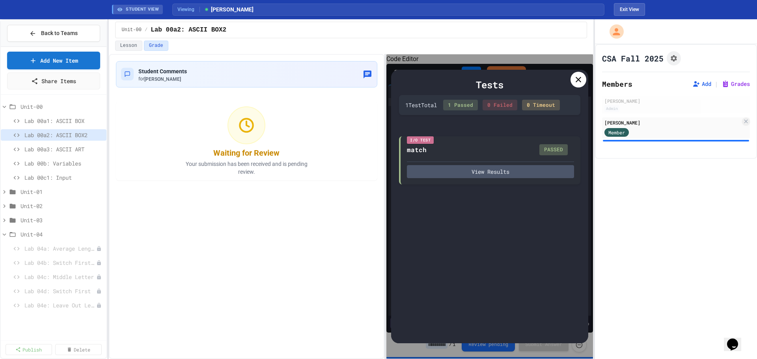
click at [656, 132] on div "Member" at bounding box center [673, 132] width 136 height 10
click at [581, 82] on icon at bounding box center [579, 80] width 6 height 6
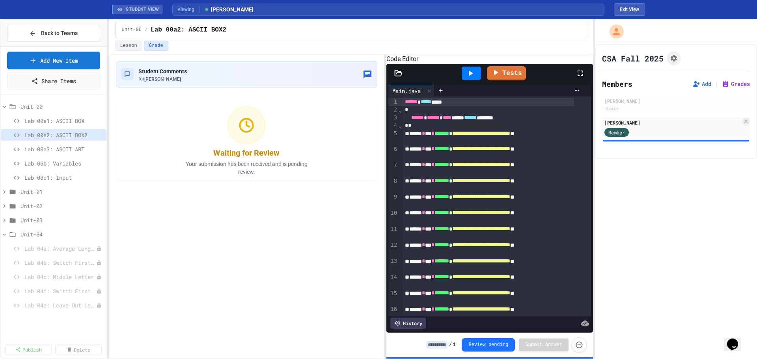
click at [470, 78] on icon at bounding box center [470, 73] width 9 height 9
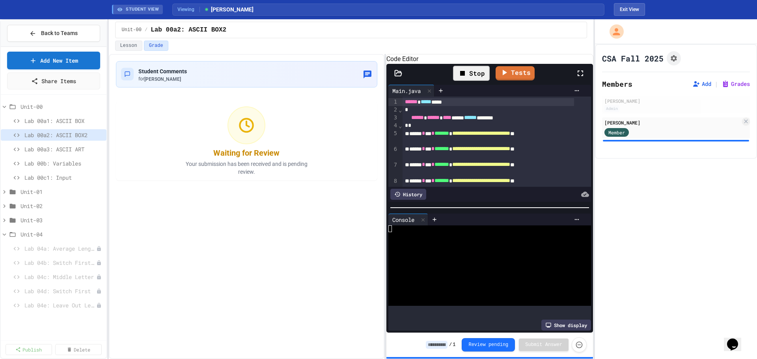
scroll to position [13, 0]
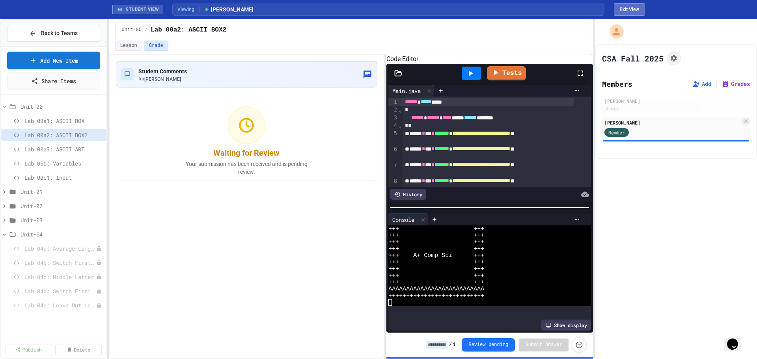
click at [631, 7] on button "Exit View" at bounding box center [629, 9] width 31 height 13
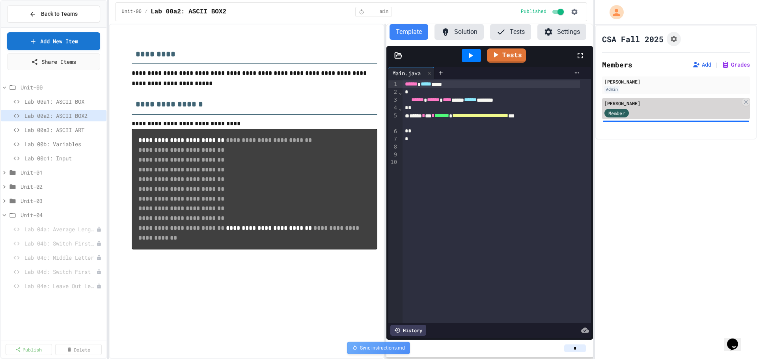
click at [673, 110] on div "Member" at bounding box center [673, 113] width 136 height 10
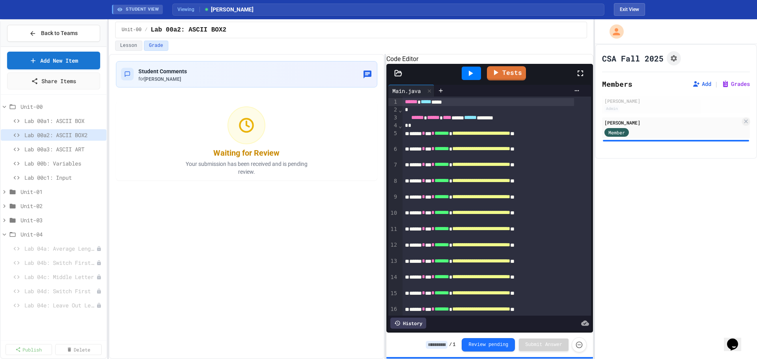
click at [735, 339] on icon "Chat widget" at bounding box center [732, 345] width 11 height 12
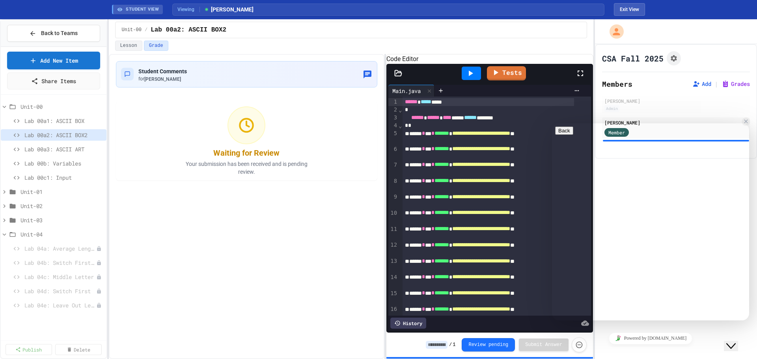
click at [594, 349] on textarea at bounding box center [585, 352] width 61 height 6
type textarea "**********"
click at [348, 275] on div "Student Comments for Jeremy O'Connor Waiting for Review Your submission has bee…" at bounding box center [247, 206] width 276 height 305
click at [736, 342] on icon "Close Chat This icon closes the chat window." at bounding box center [731, 346] width 9 height 9
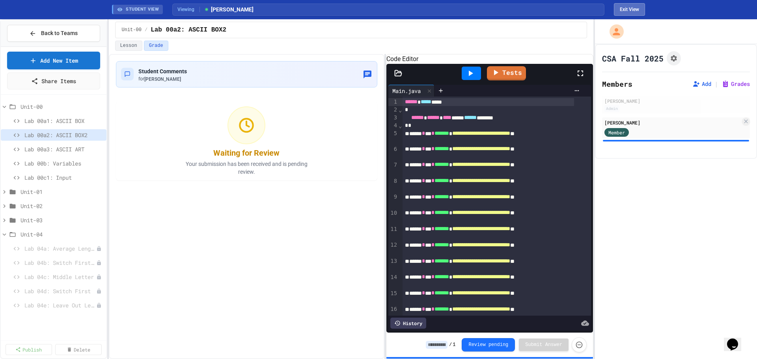
click at [632, 7] on button "Exit View" at bounding box center [629, 9] width 31 height 13
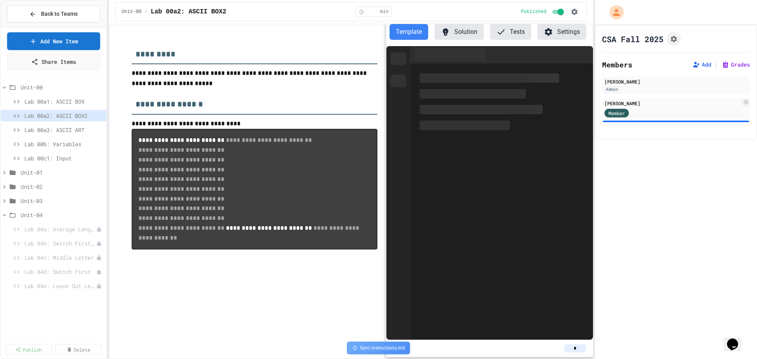
click at [510, 36] on button "Tests" at bounding box center [510, 32] width 41 height 16
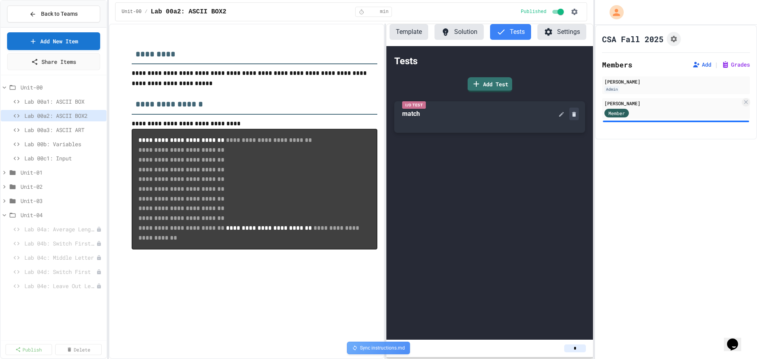
click at [577, 112] on icon at bounding box center [574, 114] width 6 height 6
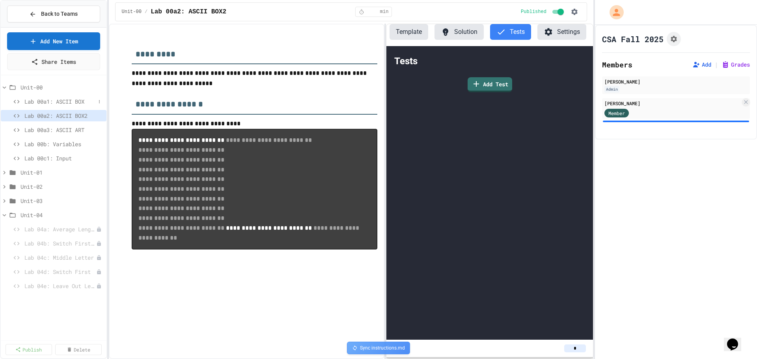
click at [77, 102] on span "Lab 00a1: ASCII BOX" at bounding box center [59, 101] width 71 height 8
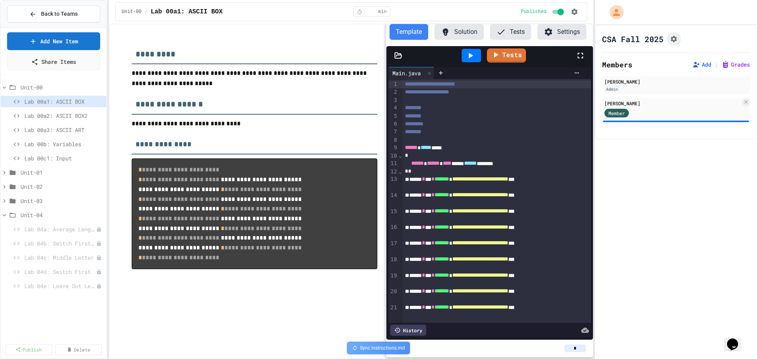
click at [510, 30] on button "Tests" at bounding box center [510, 32] width 41 height 16
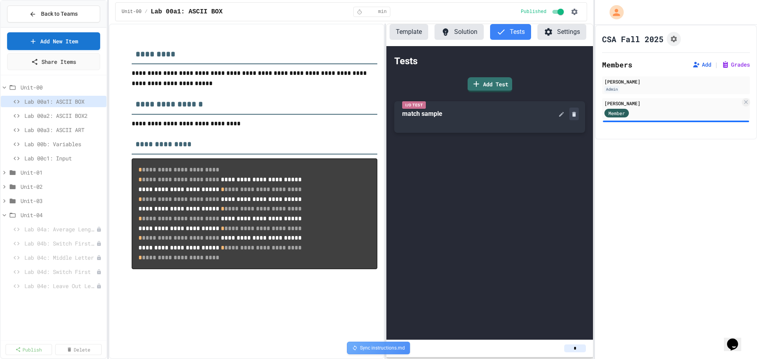
click at [575, 110] on button at bounding box center [574, 114] width 9 height 13
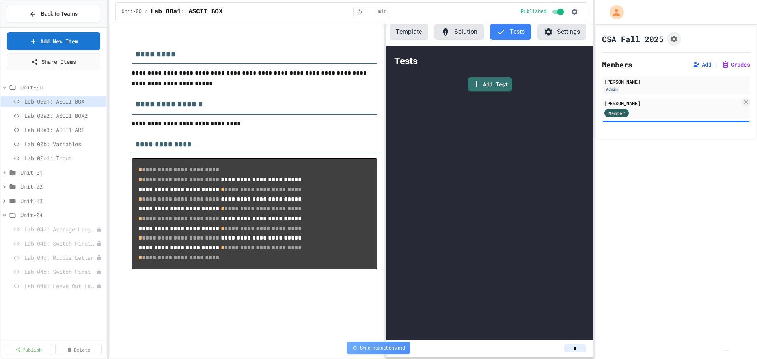
click at [409, 34] on button "Template" at bounding box center [409, 32] width 39 height 16
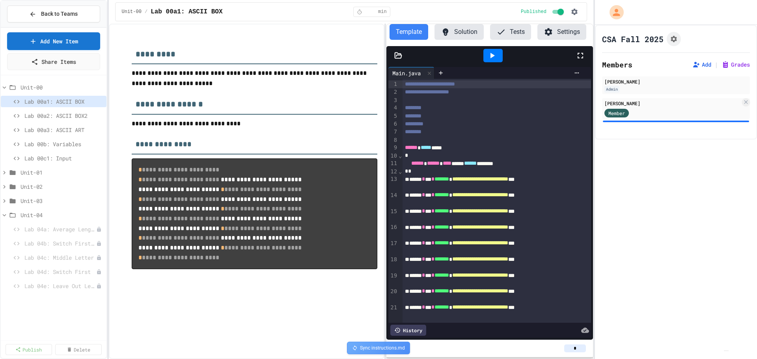
click at [727, 351] on img "Chat widget" at bounding box center [727, 351] width 0 height 0
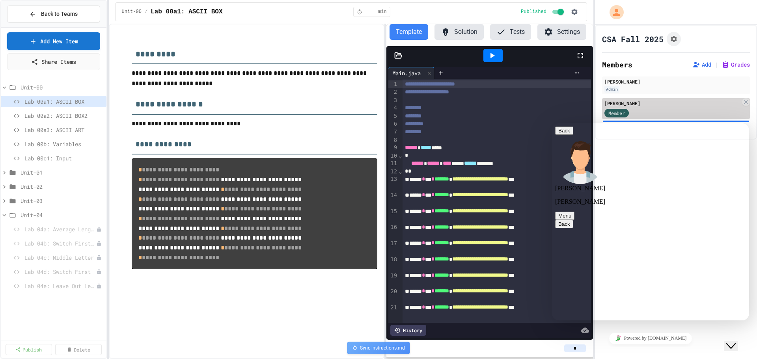
click at [665, 111] on div "Member" at bounding box center [673, 113] width 136 height 10
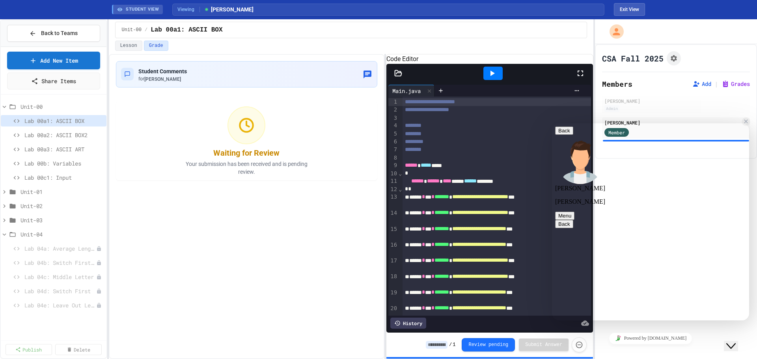
click at [736, 342] on icon "Close Chat This icon closes the chat window." at bounding box center [731, 346] width 9 height 9
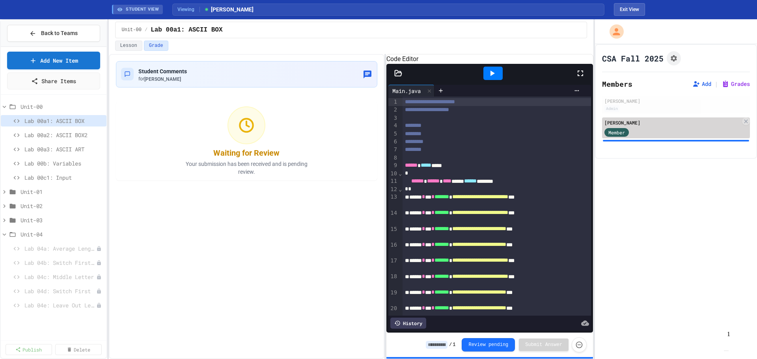
click at [664, 129] on div "Member" at bounding box center [673, 132] width 136 height 10
click at [650, 133] on div "Member" at bounding box center [673, 132] width 136 height 10
drag, startPoint x: 650, startPoint y: 133, endPoint x: 667, endPoint y: 132, distance: 16.2
click at [667, 132] on div "Member" at bounding box center [673, 132] width 136 height 10
click at [725, 78] on div "CSA Fall 2025 Members Add | Grades Jeremy O'Connor Admin Jeremy O'Connor Member" at bounding box center [676, 101] width 162 height 115
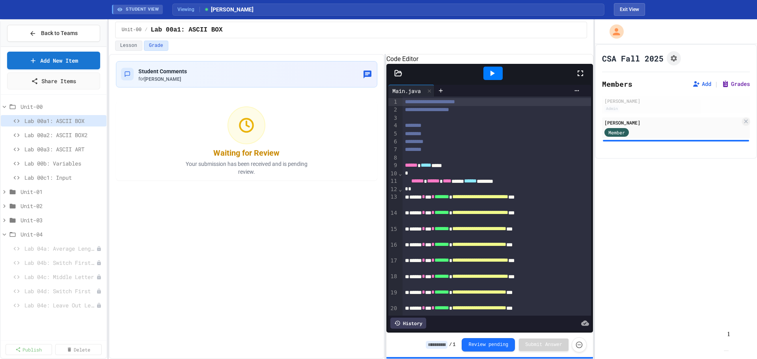
click at [725, 80] on button "Grades" at bounding box center [736, 84] width 28 height 8
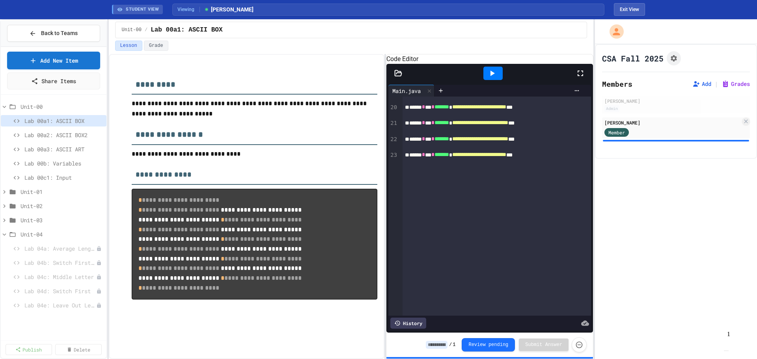
scroll to position [276, 0]
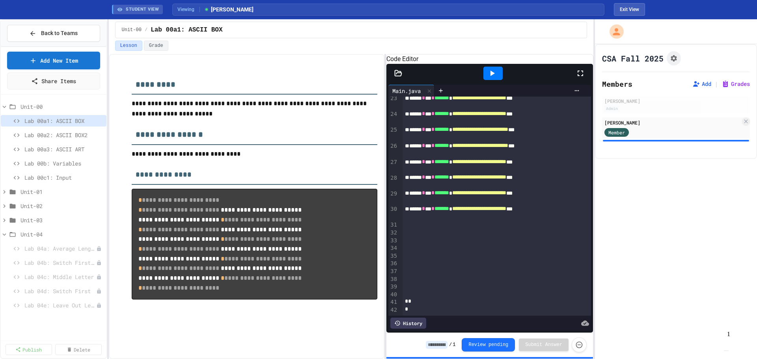
click at [727, 351] on img "Chat widget" at bounding box center [727, 351] width 0 height 0
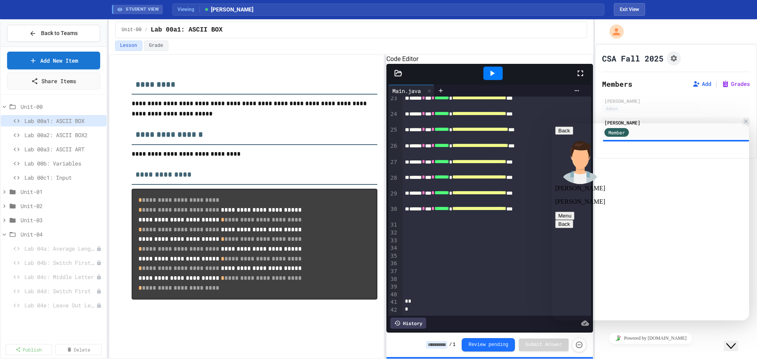
type textarea "**********"
click at [734, 342] on icon "Close Chat This icon closes the chat window." at bounding box center [731, 346] width 9 height 9
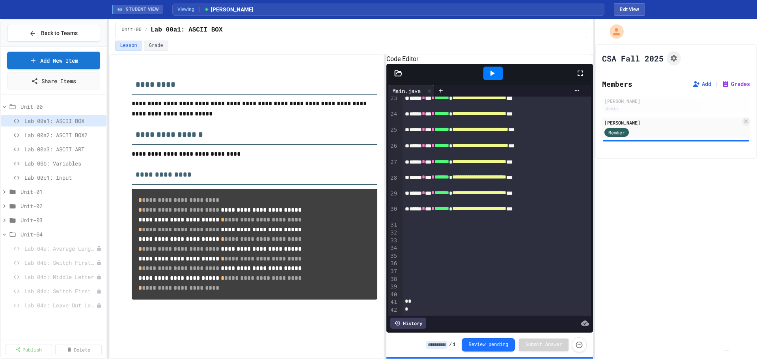
scroll to position [280, 0]
click at [452, 343] on div "/" at bounding box center [439, 345] width 26 height 8
click at [452, 347] on div "/" at bounding box center [439, 345] width 26 height 8
click at [444, 345] on input at bounding box center [437, 345] width 22 height 8
click at [448, 345] on input at bounding box center [437, 345] width 22 height 8
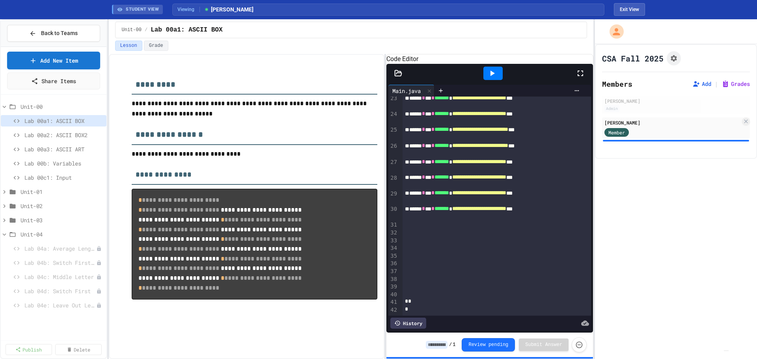
type input "*"
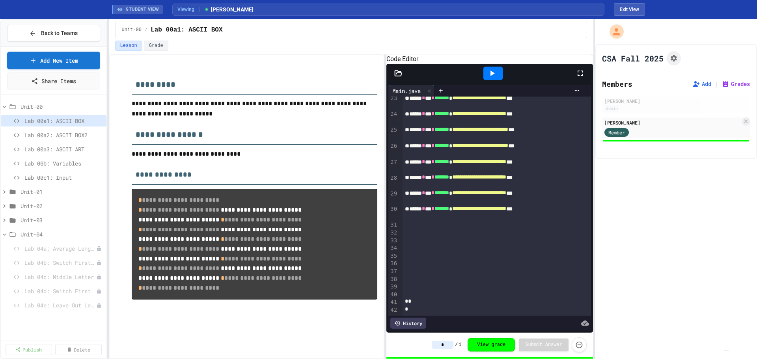
type input "*"
click at [727, 351] on img "Chat widget" at bounding box center [727, 351] width 0 height 0
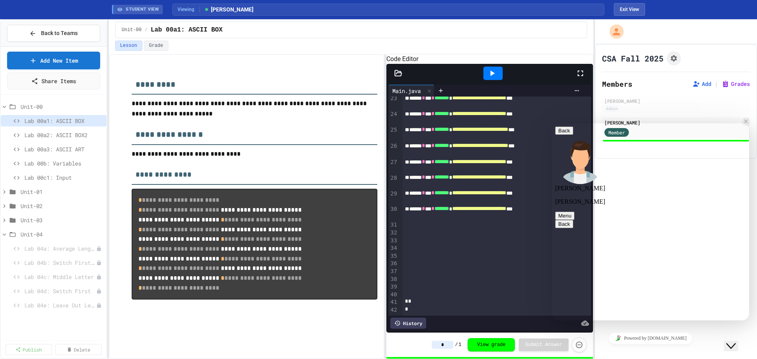
type textarea "**********"
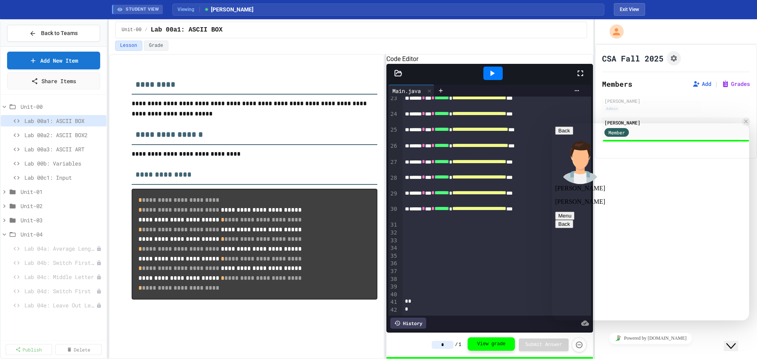
click at [510, 346] on button "View grade" at bounding box center [491, 344] width 47 height 13
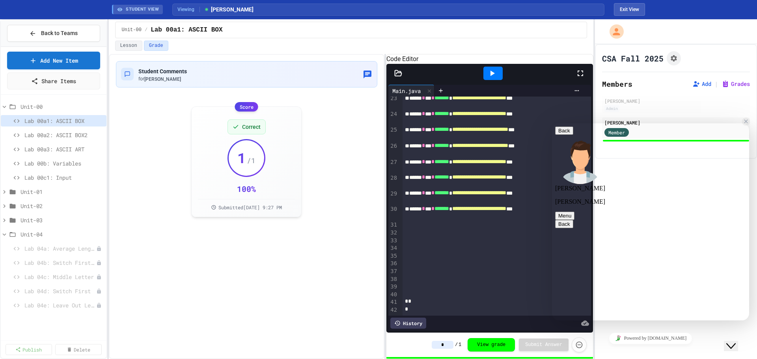
click at [285, 282] on div "Student Comments for Jeremy O'Connor Score Correct 1 / 1 100 % Submitted Aug 26…" at bounding box center [247, 206] width 276 height 305
click at [450, 346] on input "*" at bounding box center [443, 345] width 22 height 8
drag, startPoint x: 450, startPoint y: 346, endPoint x: 427, endPoint y: 341, distance: 23.7
click at [427, 341] on div "* / 1 View grade Submit Answer" at bounding box center [490, 345] width 207 height 24
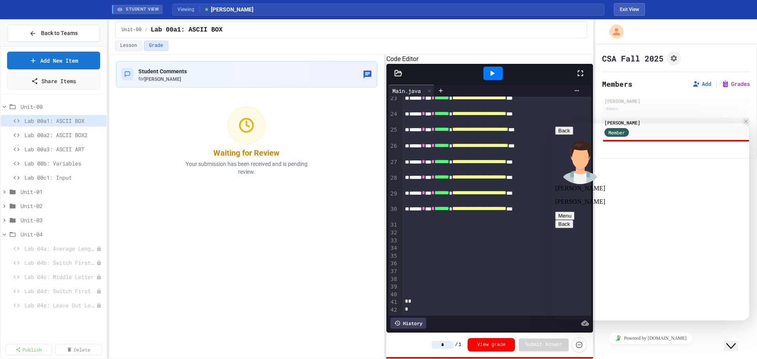
type input "*"
click at [284, 291] on div "Student Comments for Jeremy O'Connor Waiting for Review Your submission has bee…" at bounding box center [247, 206] width 276 height 305
click at [498, 344] on button "View grade" at bounding box center [491, 344] width 47 height 13
click at [729, 344] on button "Close Chat This icon closes the chat window." at bounding box center [731, 346] width 14 height 10
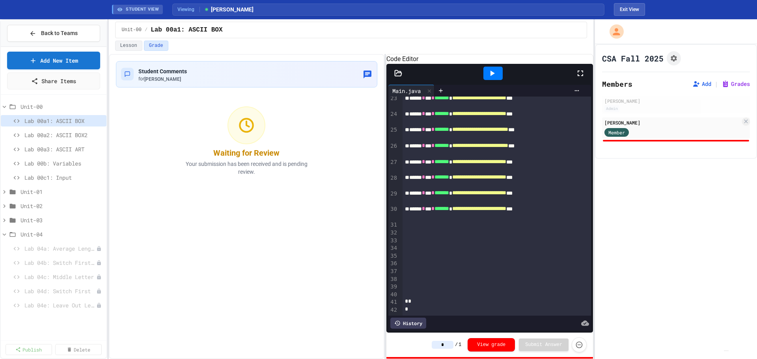
click at [656, 316] on div "CSA Fall 2025 Members Add | Grades Jeremy O'Connor Admin Jeremy O'Connor Member" at bounding box center [676, 201] width 162 height 315
click at [4, 194] on icon at bounding box center [4, 192] width 7 height 7
click at [47, 247] on span "Lab 01d: Cube Area" at bounding box center [56, 249] width 64 height 8
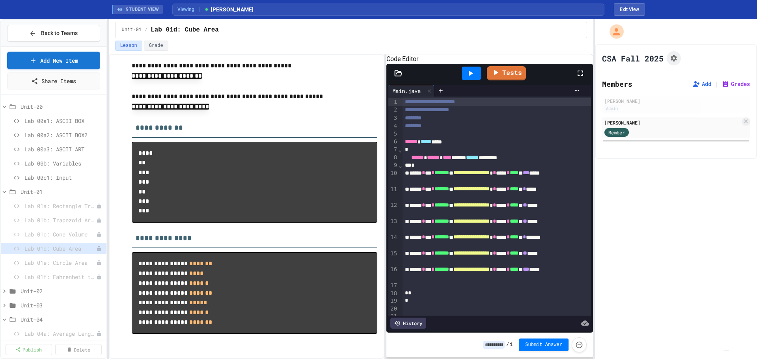
scroll to position [65, 0]
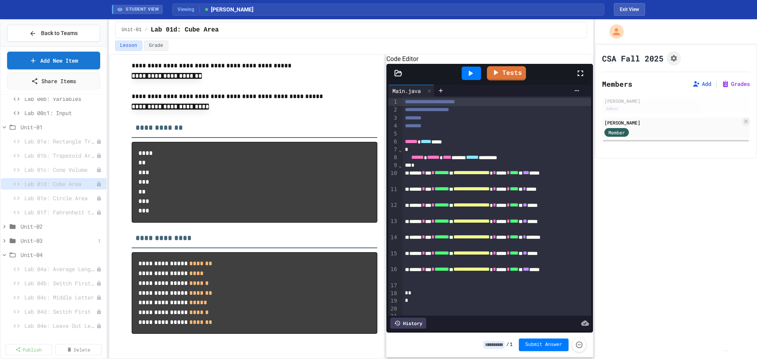
click at [4, 241] on icon at bounding box center [4, 241] width 2 height 4
click at [50, 228] on span "Lab 03b: Triangle Area" at bounding box center [56, 226] width 64 height 8
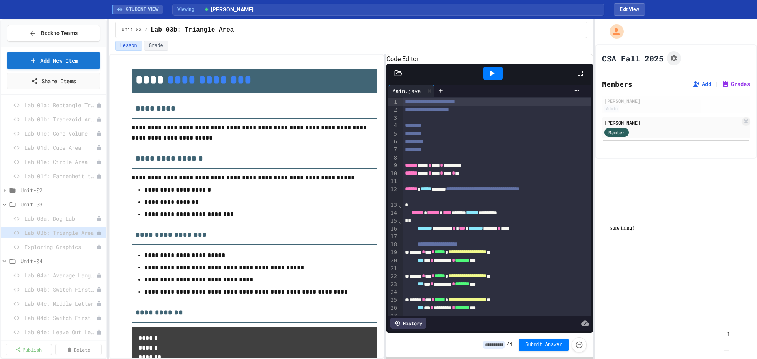
click at [727, 351] on img "Chat widget" at bounding box center [727, 351] width 0 height 0
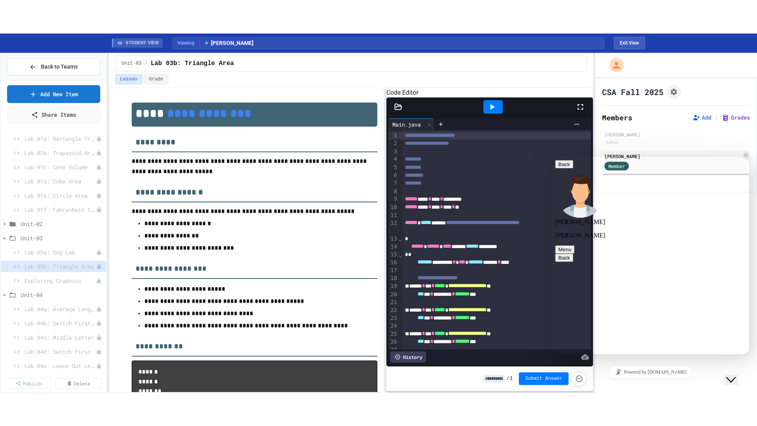
scroll to position [118, 0]
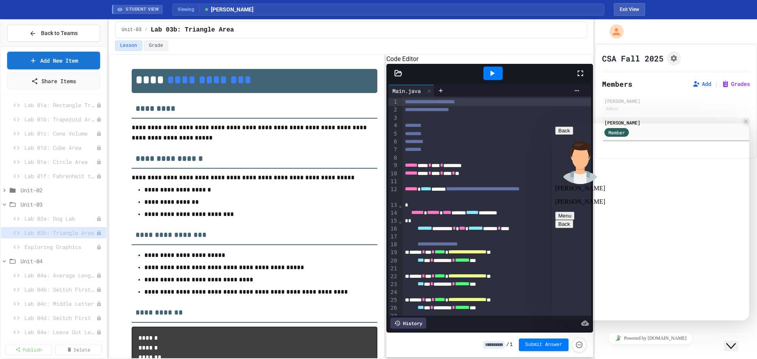
click at [732, 344] on icon "Chat widget" at bounding box center [731, 347] width 9 height 6
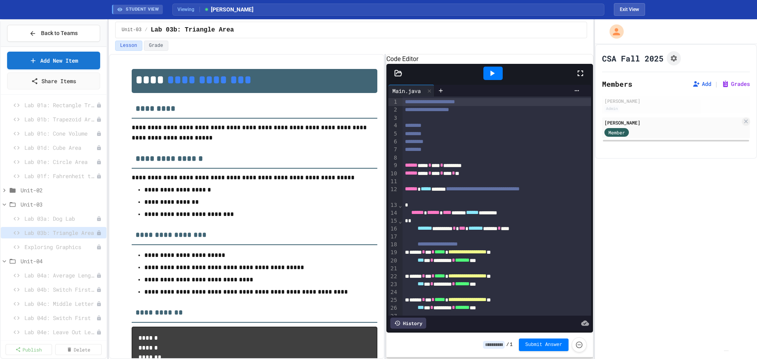
click at [580, 78] on icon at bounding box center [580, 73] width 9 height 9
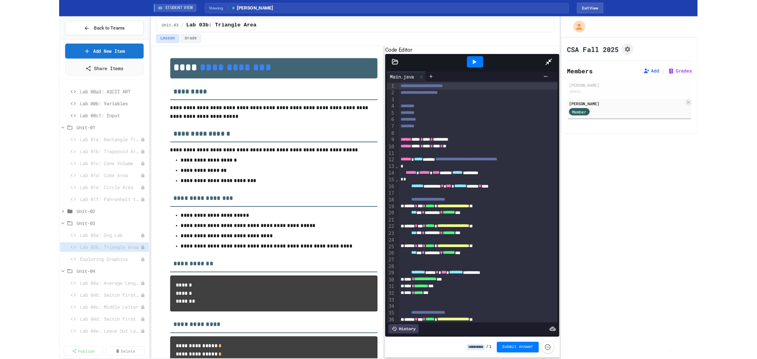
scroll to position [41, 0]
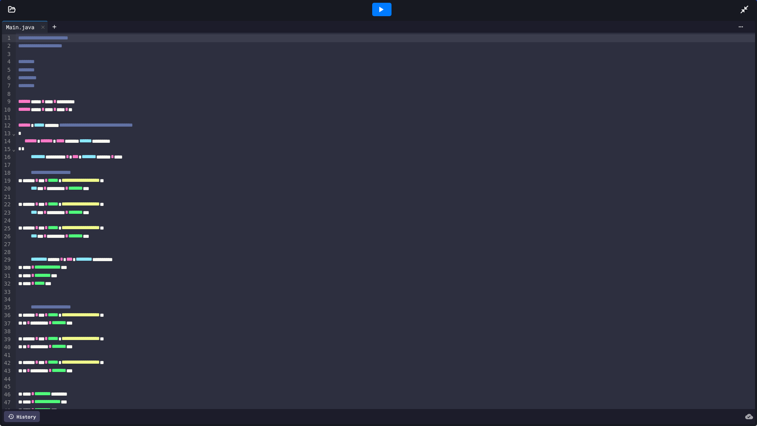
click at [749, 13] on icon at bounding box center [744, 9] width 9 height 9
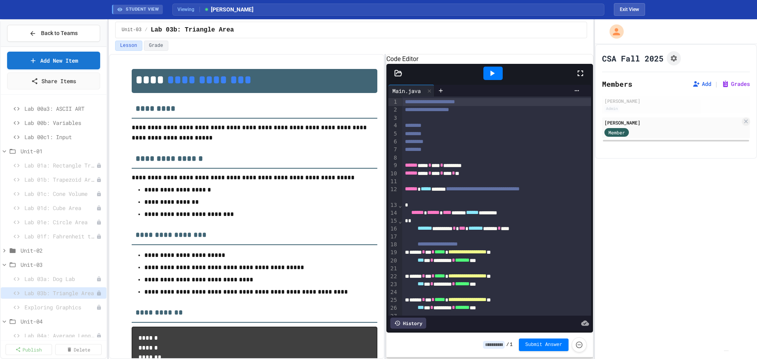
click at [417, 47] on div "Lesson Grade" at bounding box center [351, 46] width 472 height 10
click at [47, 125] on div "Lab 00a1: ASCII BOX" at bounding box center [54, 120] width 106 height 11
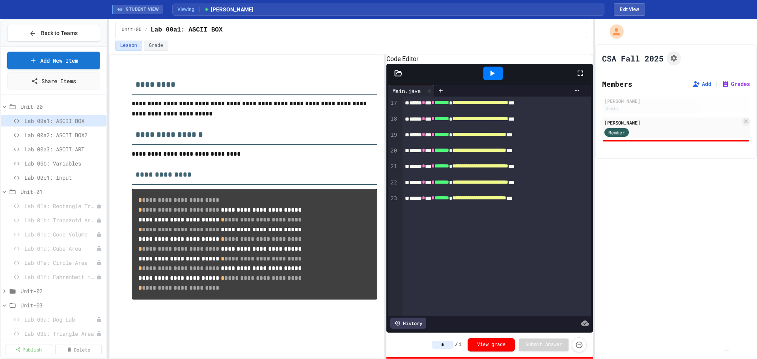
scroll to position [197, 0]
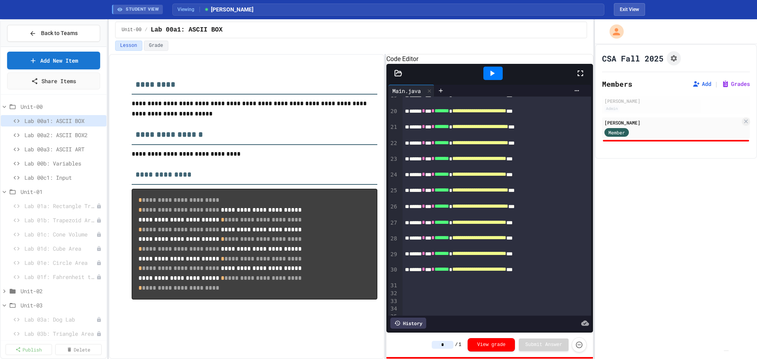
drag, startPoint x: 450, startPoint y: 345, endPoint x: 417, endPoint y: 342, distance: 33.2
click at [417, 342] on div "* / 1 View grade Submit Answer" at bounding box center [490, 345] width 207 height 24
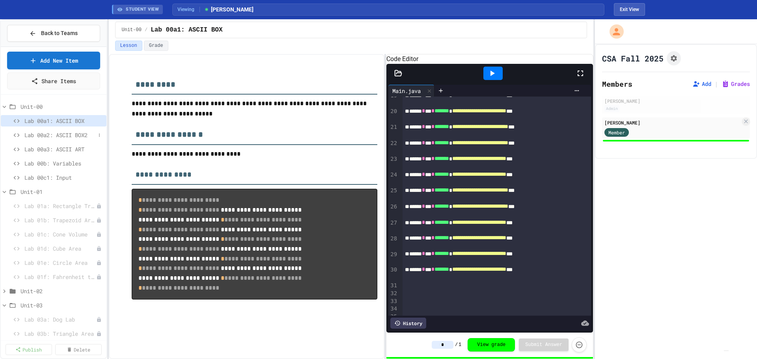
type input "*"
click at [69, 136] on span "Lab 00a2: ASCII BOX2" at bounding box center [59, 135] width 71 height 8
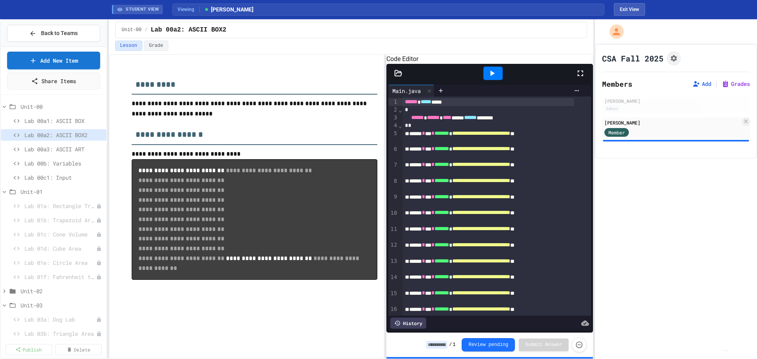
click at [419, 318] on div "History" at bounding box center [409, 323] width 36 height 11
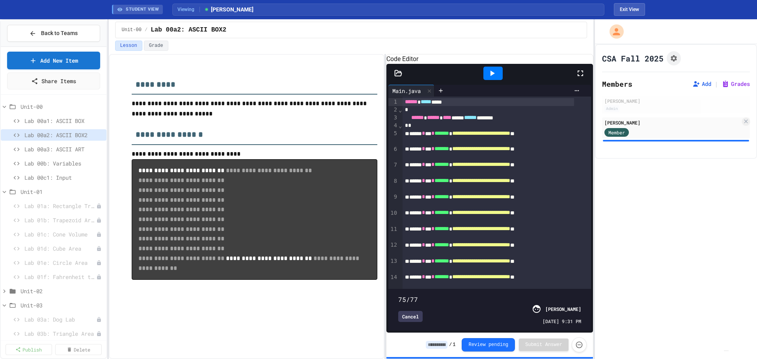
drag, startPoint x: 575, startPoint y: 284, endPoint x: 571, endPoint y: 284, distance: 4.8
click at [398, 295] on span at bounding box center [398, 295] width 0 height 0
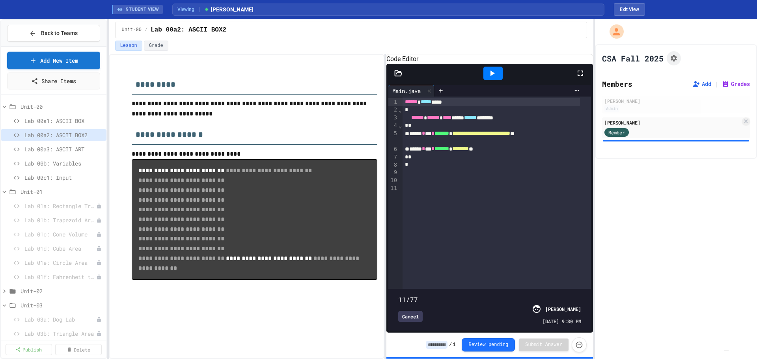
type input "*"
drag, startPoint x: 571, startPoint y: 284, endPoint x: 394, endPoint y: 285, distance: 177.1
click at [398, 295] on span at bounding box center [398, 295] width 0 height 0
